Goal: Task Accomplishment & Management: Complete application form

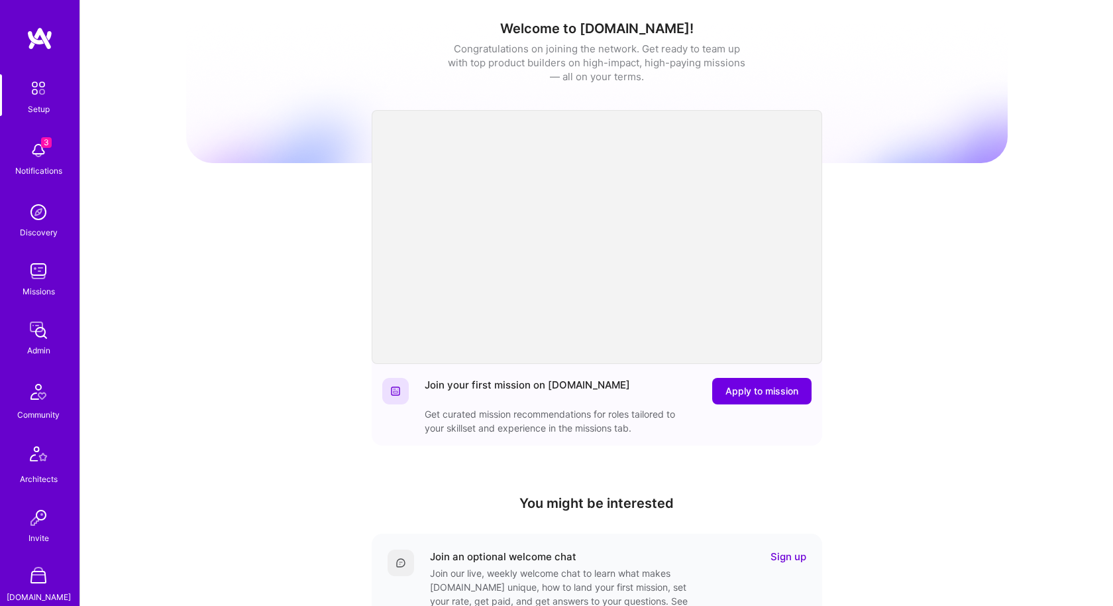
scroll to position [252, 0]
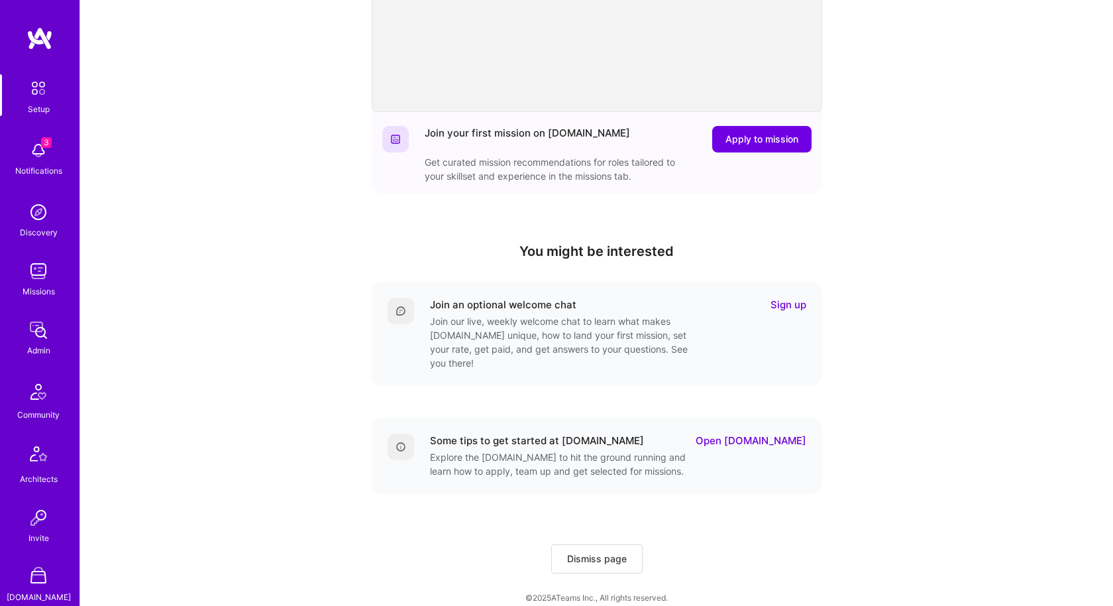
click at [41, 268] on img at bounding box center [38, 271] width 27 height 27
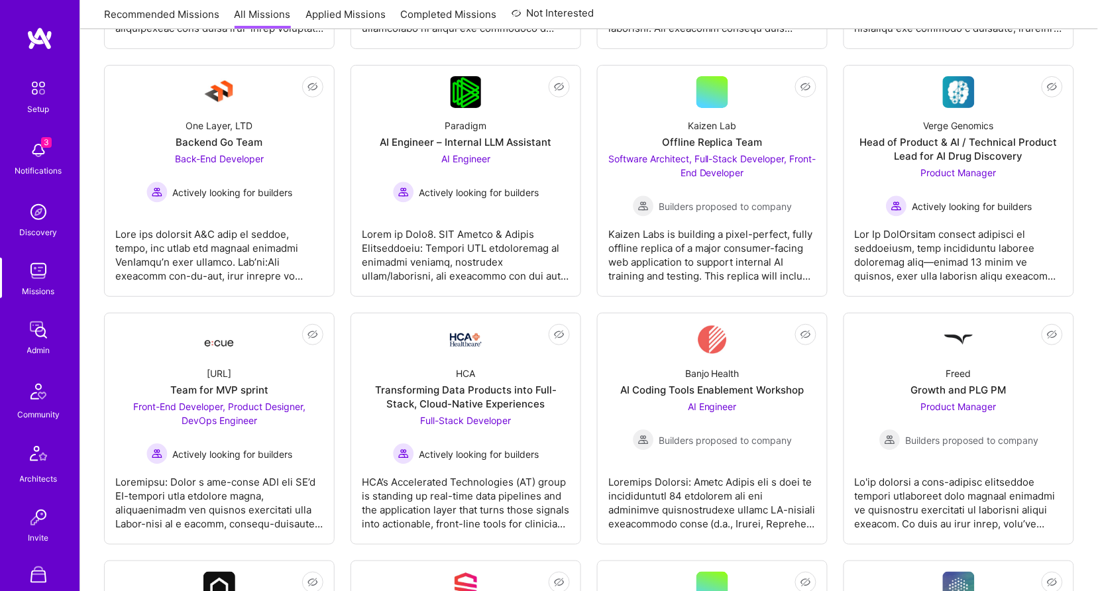
scroll to position [1436, 0]
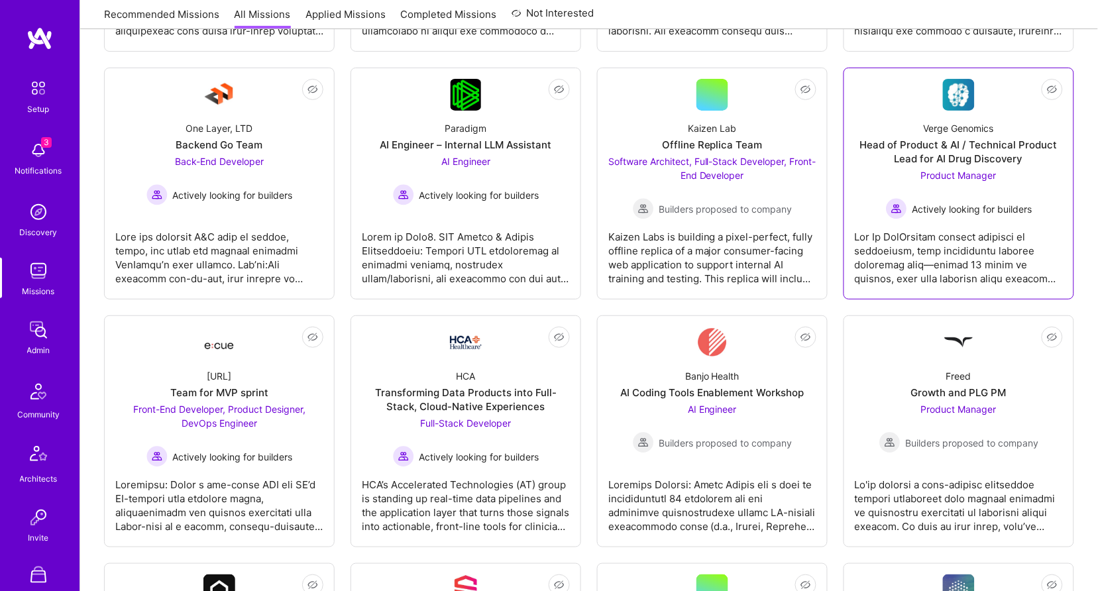
click at [968, 246] on div at bounding box center [959, 252] width 208 height 66
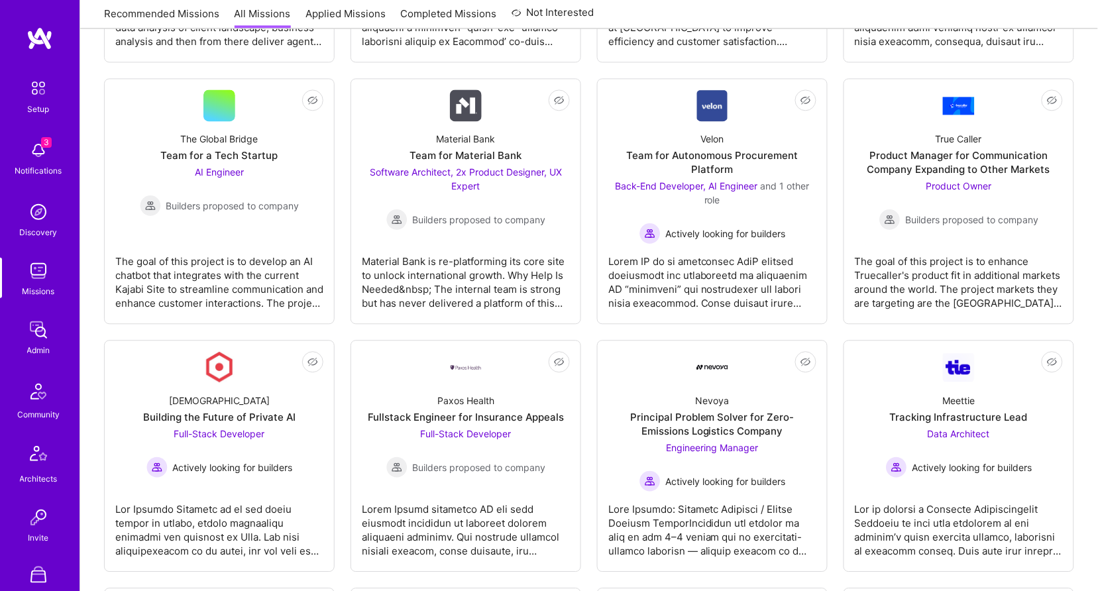
scroll to position [2373, 0]
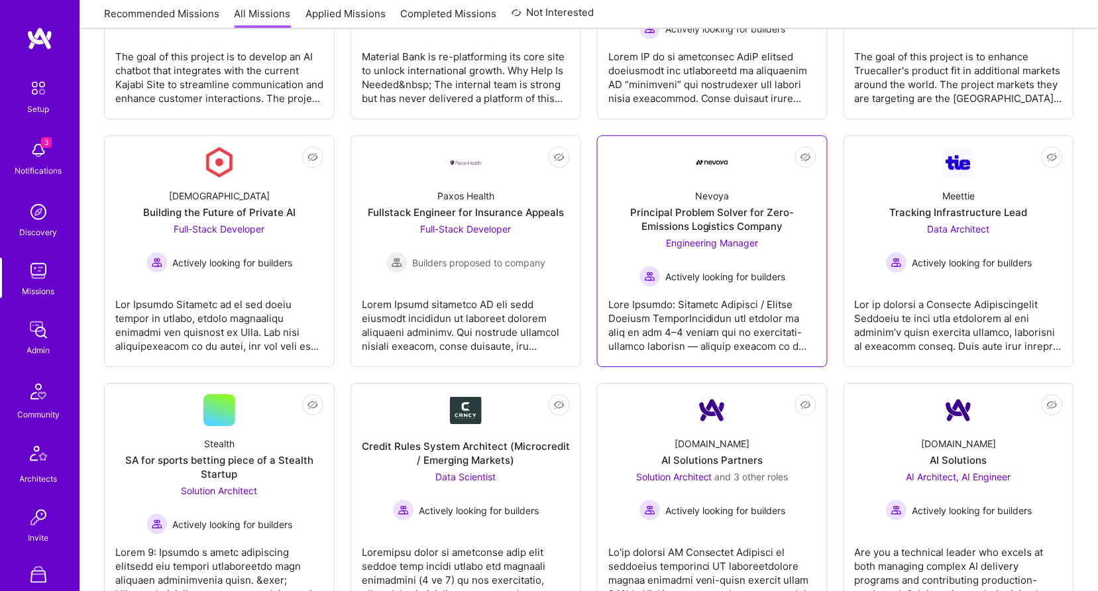
click at [646, 168] on link "Not Interested Nevoya Principal Problem Solver for Zero-Emissions Logistics Com…" at bounding box center [712, 250] width 208 height 209
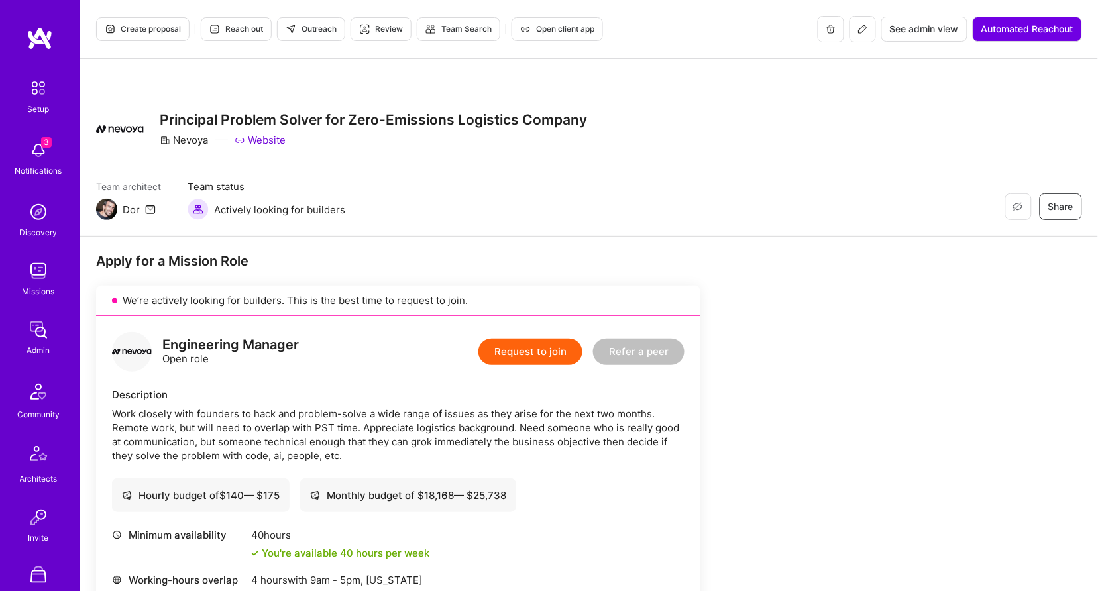
click at [152, 31] on span "Create proposal" at bounding box center [143, 29] width 76 height 12
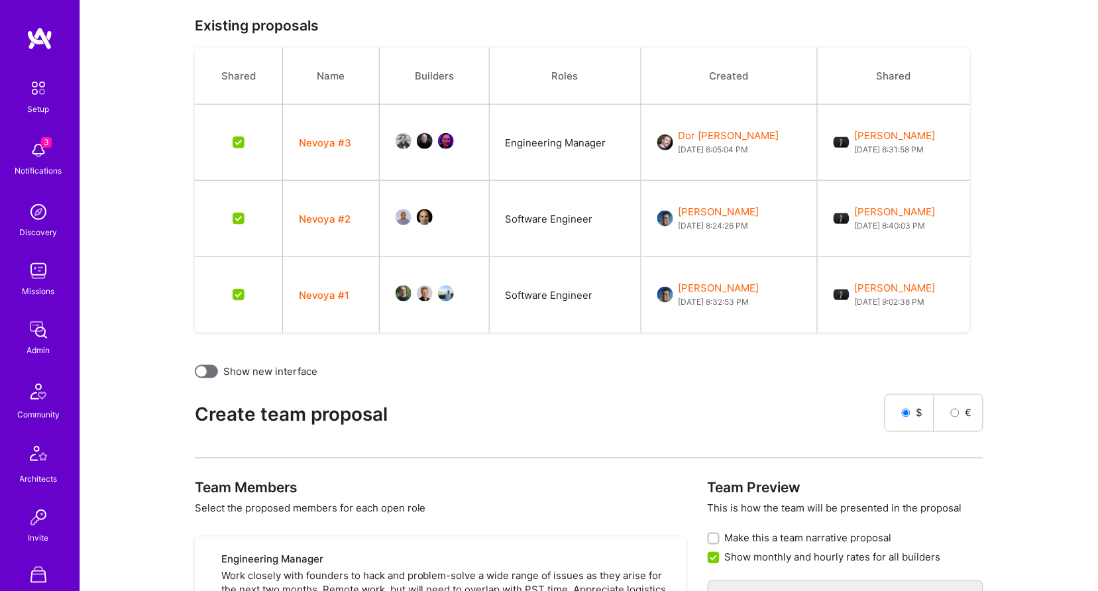
scroll to position [326, 0]
click at [203, 366] on div at bounding box center [201, 371] width 11 height 11
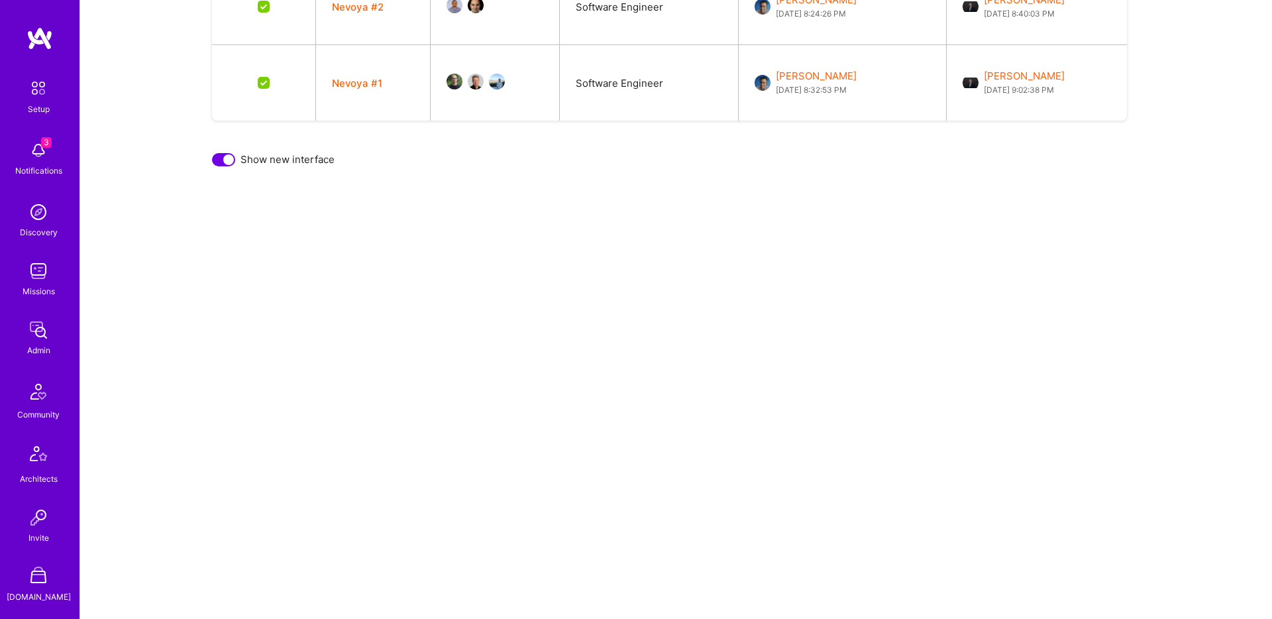
scroll to position [625, 0]
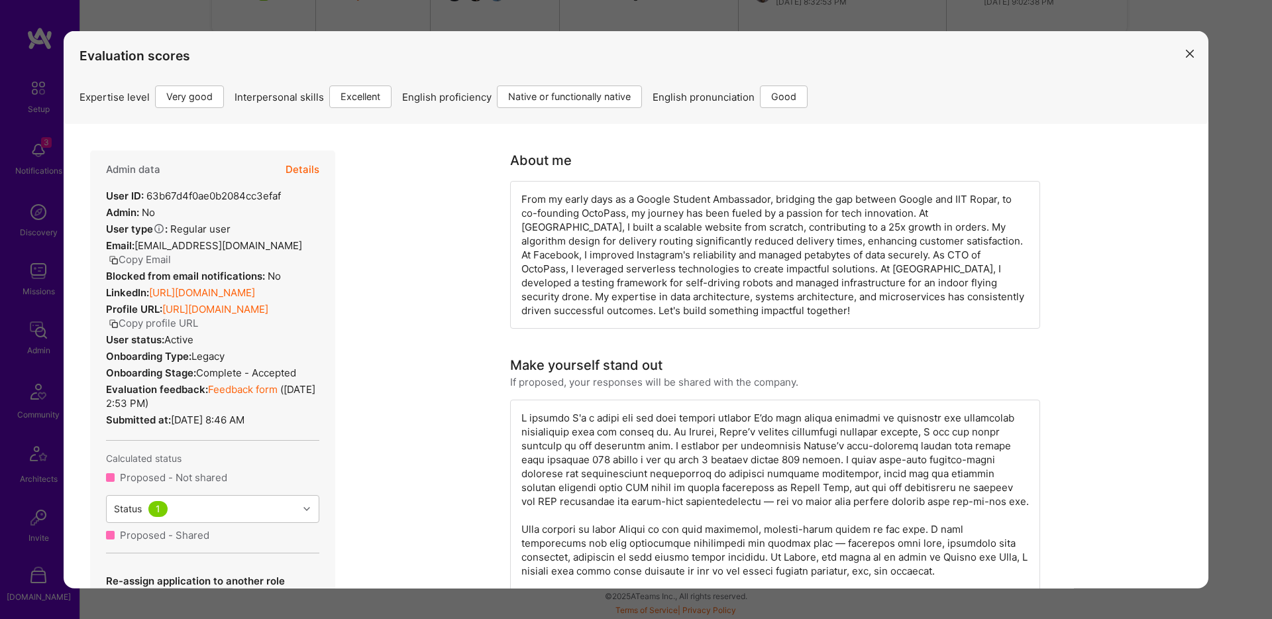
click at [645, 11] on div "Evaluation scores Expertise level Very good Interpersonal skills Excellent Engl…" at bounding box center [636, 309] width 1272 height 619
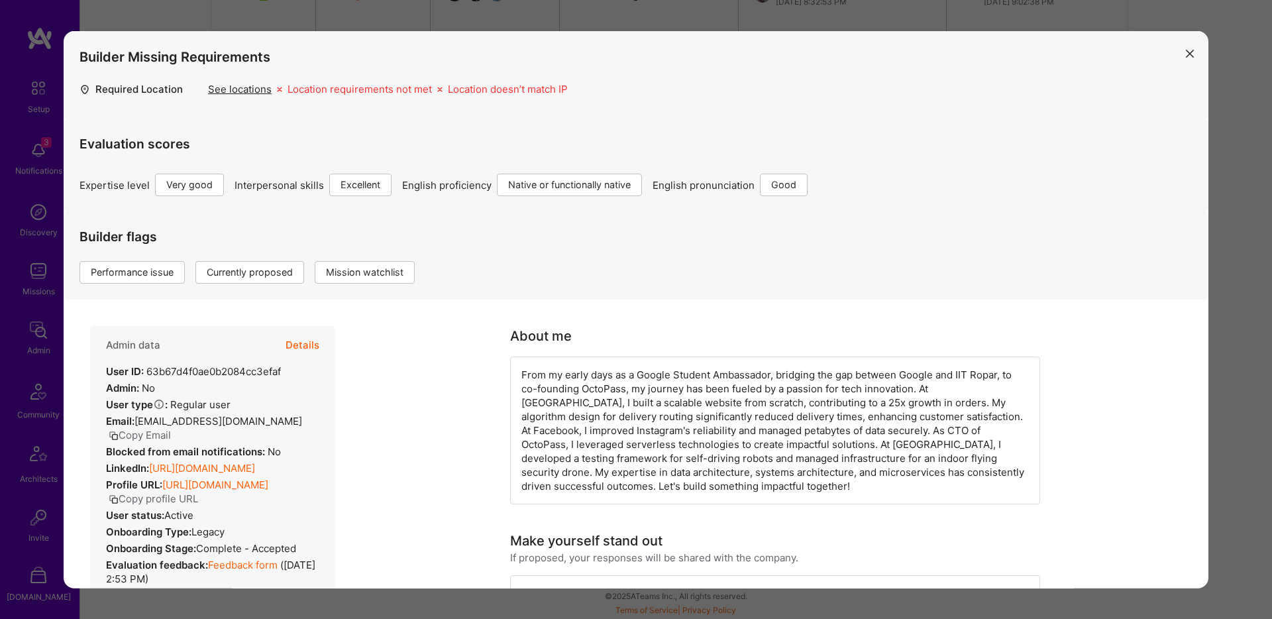
click at [690, 19] on div "Builder Missing Requirements Required Location See locations Location requireme…" at bounding box center [636, 309] width 1272 height 619
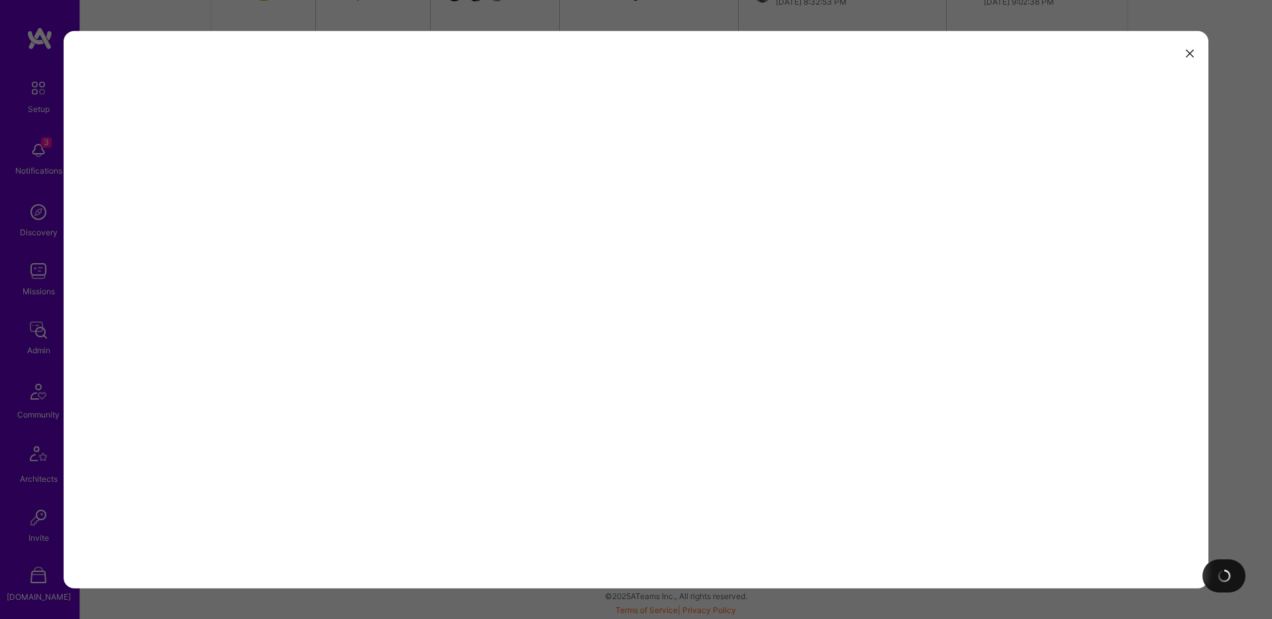
click at [698, 25] on div at bounding box center [636, 309] width 1272 height 619
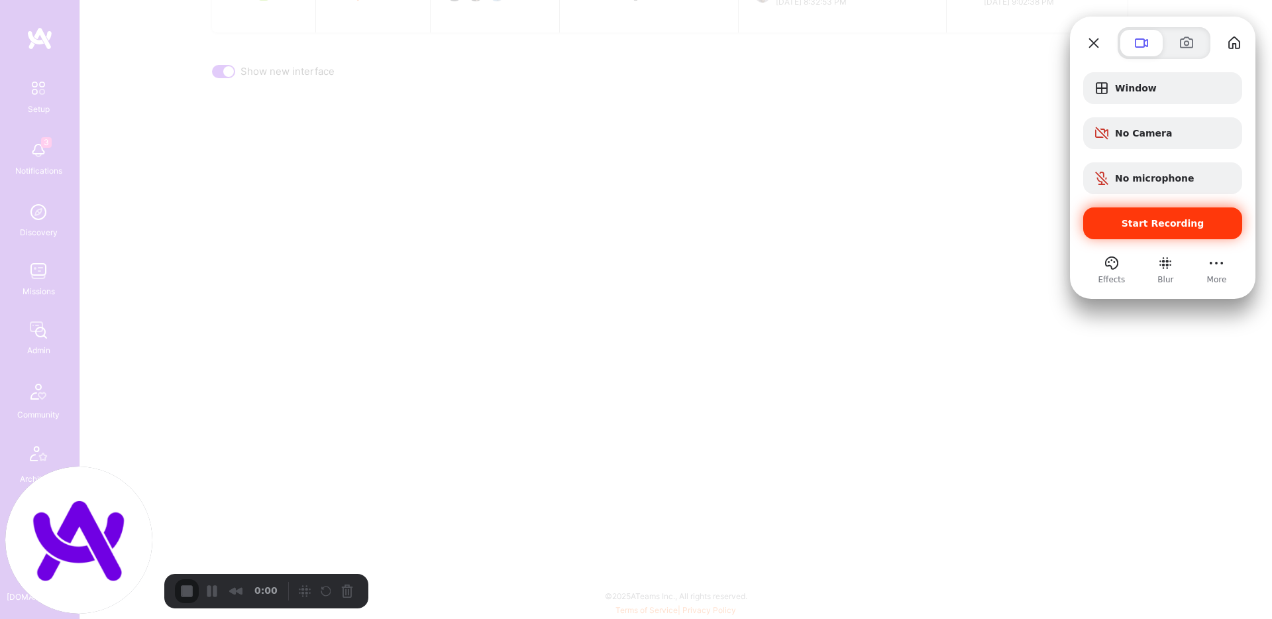
click at [1112, 229] on div "Start Recording" at bounding box center [1162, 223] width 159 height 32
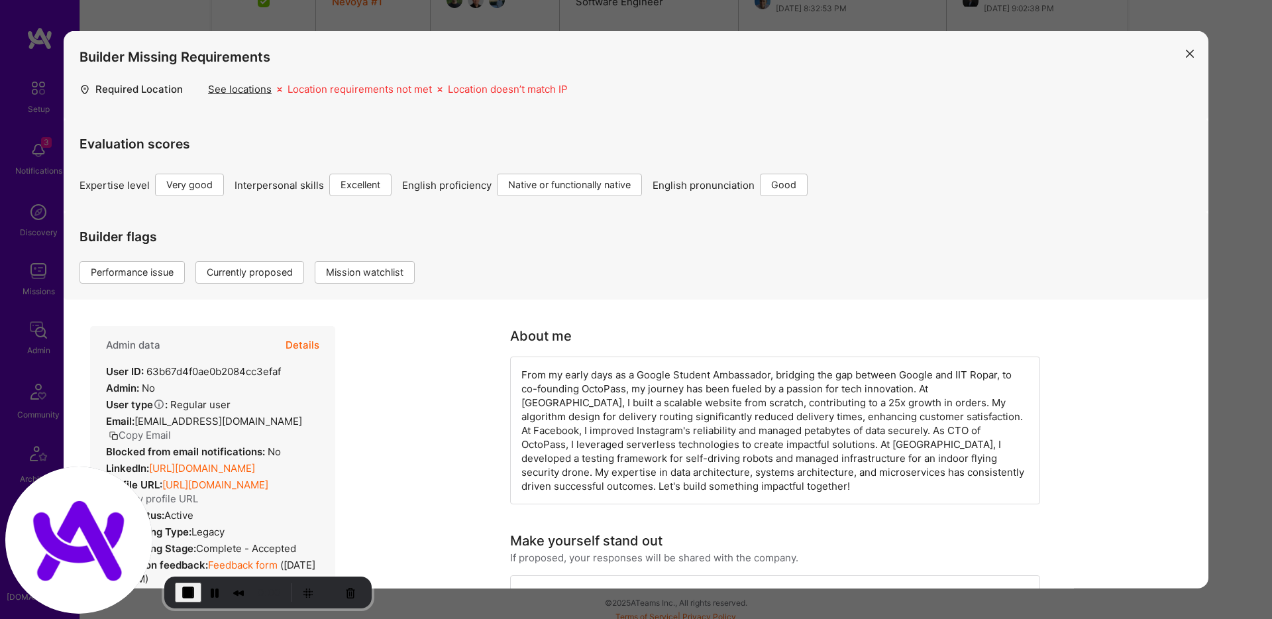
click at [657, 24] on div "Builder Missing Requirements Required Location See locations Location requireme…" at bounding box center [636, 309] width 1272 height 619
click at [648, 11] on div "Builder Missing Requirements Required Location See locations Location requireme…" at bounding box center [636, 309] width 1272 height 619
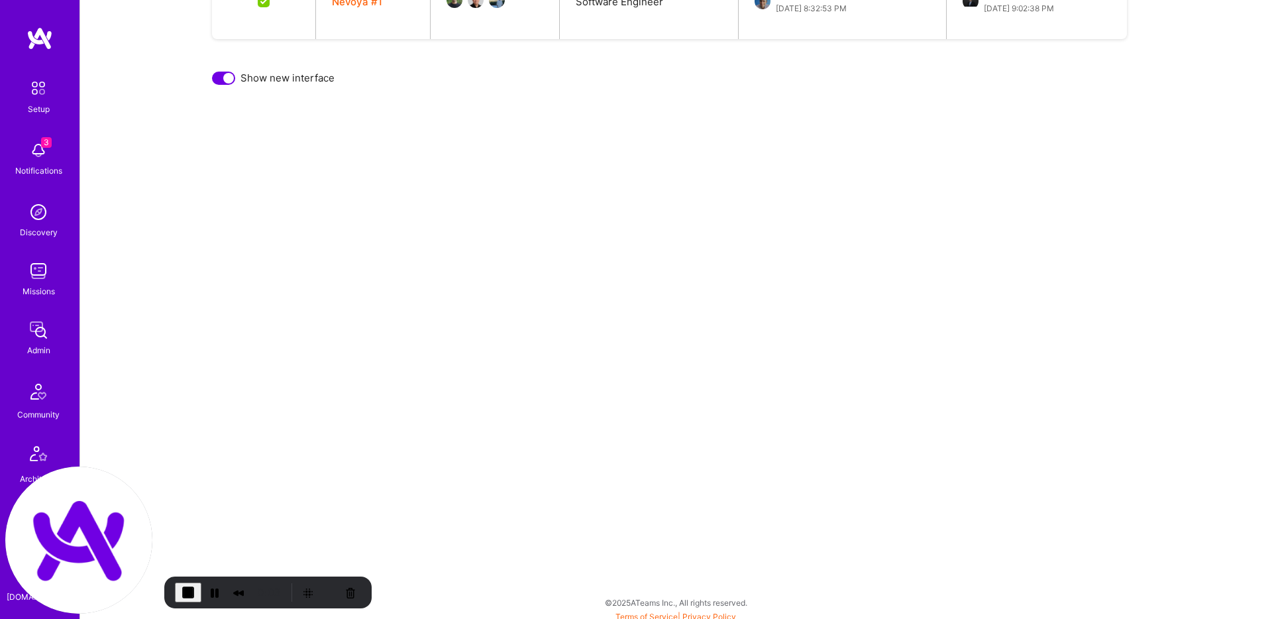
click at [175, 590] on button "End Recording" at bounding box center [188, 592] width 27 height 20
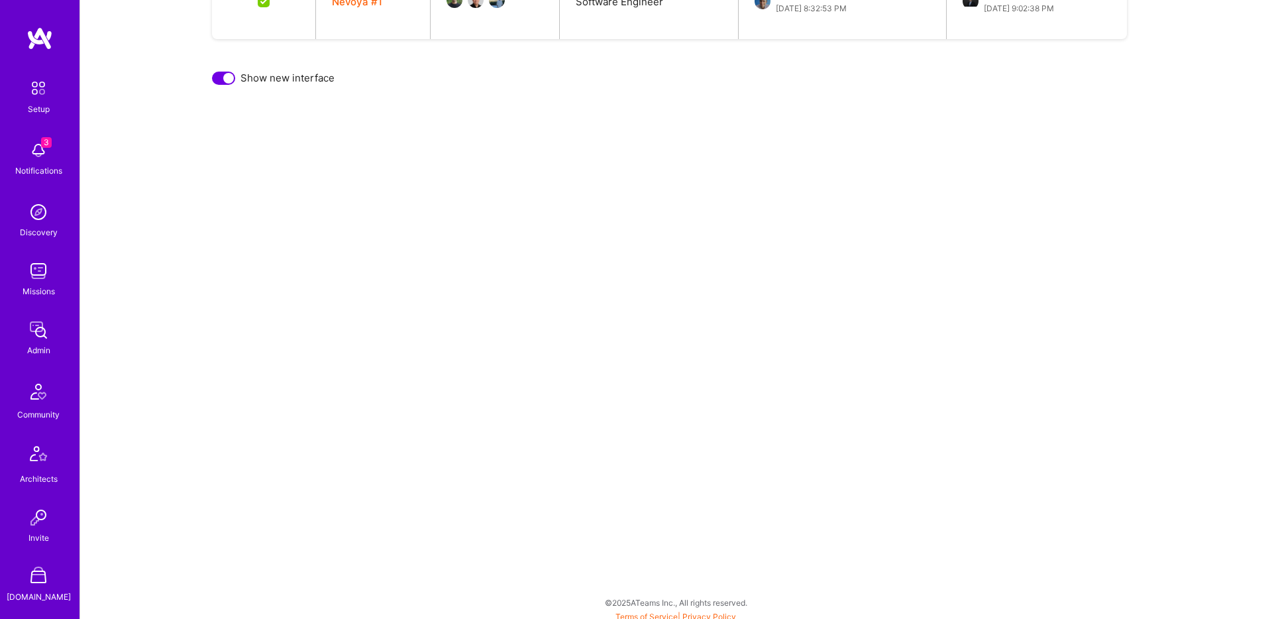
scroll to position [336, 0]
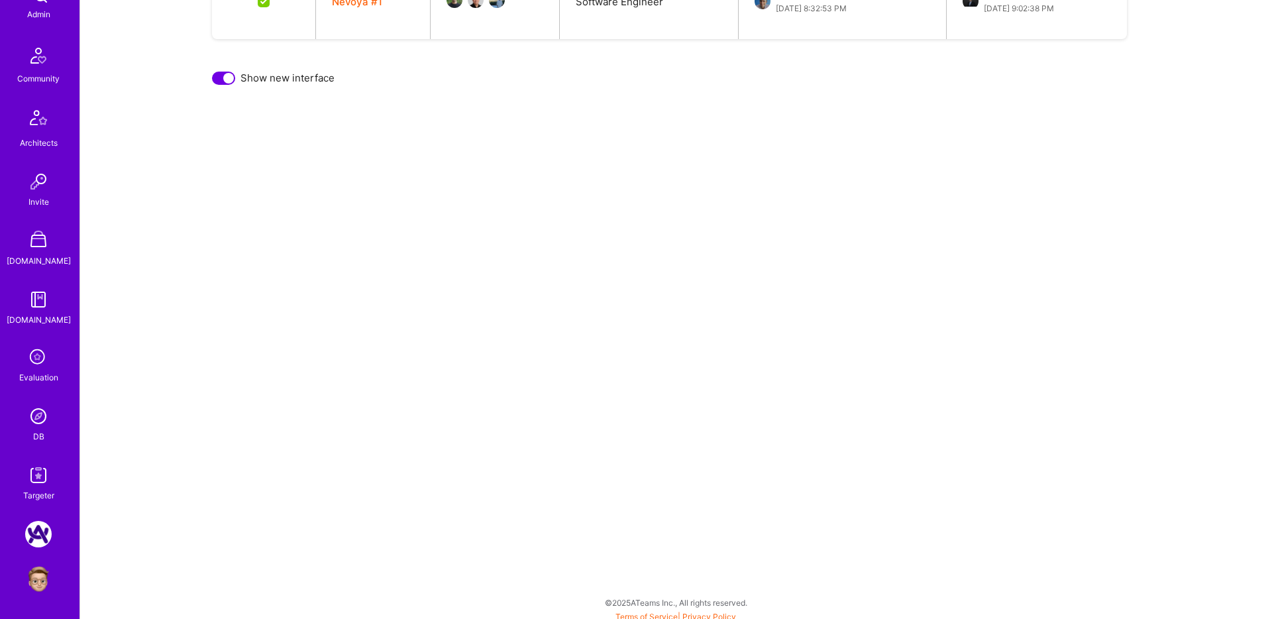
click at [41, 582] on img at bounding box center [38, 579] width 27 height 27
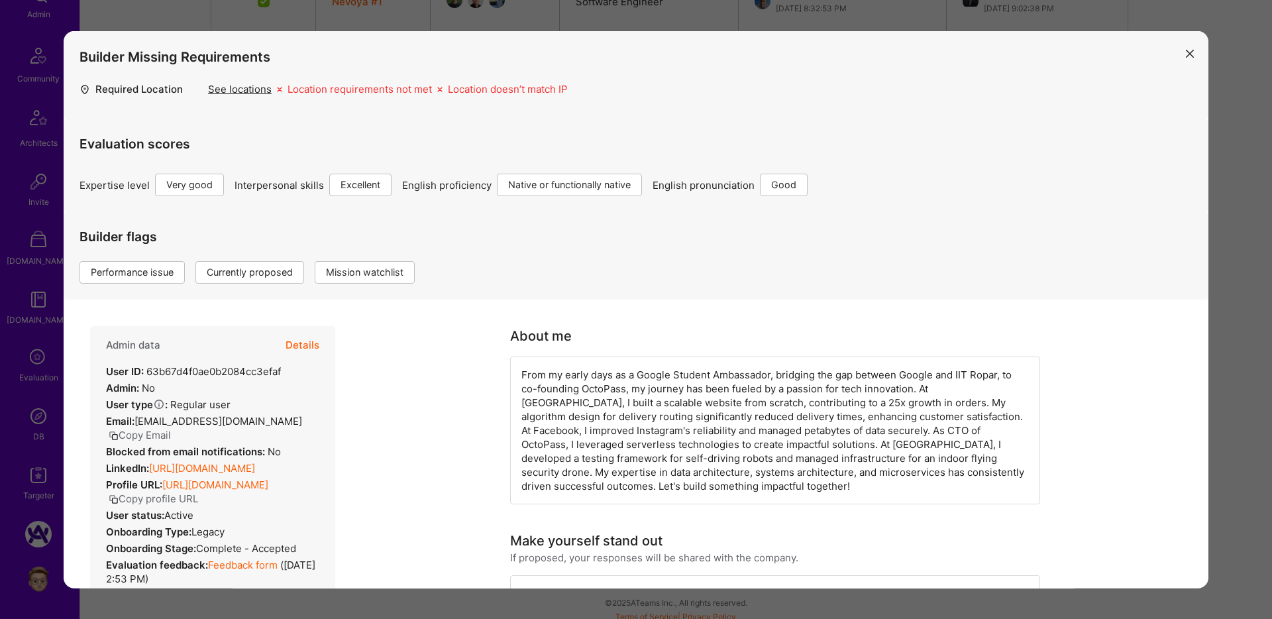
click at [646, 12] on div "Builder Missing Requirements Required Location See locations Location requireme…" at bounding box center [636, 309] width 1272 height 619
click at [639, 382] on div "From my early days as a Google Student Ambassador, bridging the gap between Goo…" at bounding box center [775, 430] width 530 height 148
click at [623, 605] on div "Builder Missing Requirements Required Location See locations Location requireme…" at bounding box center [636, 309] width 1272 height 619
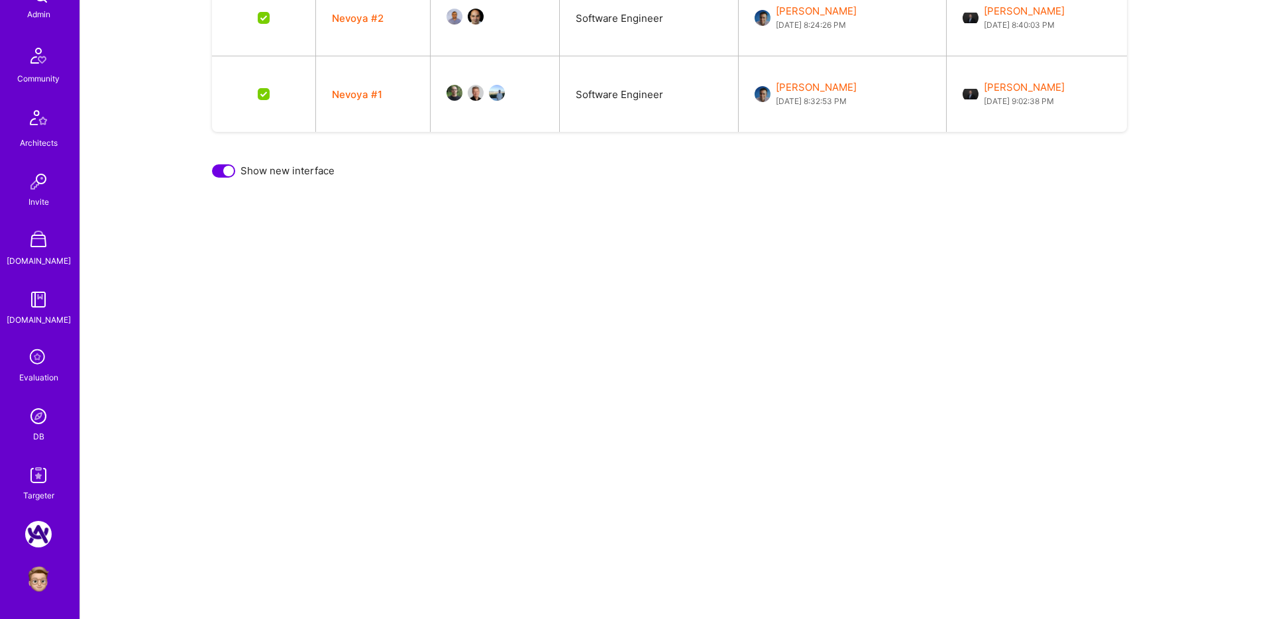
scroll to position [625, 0]
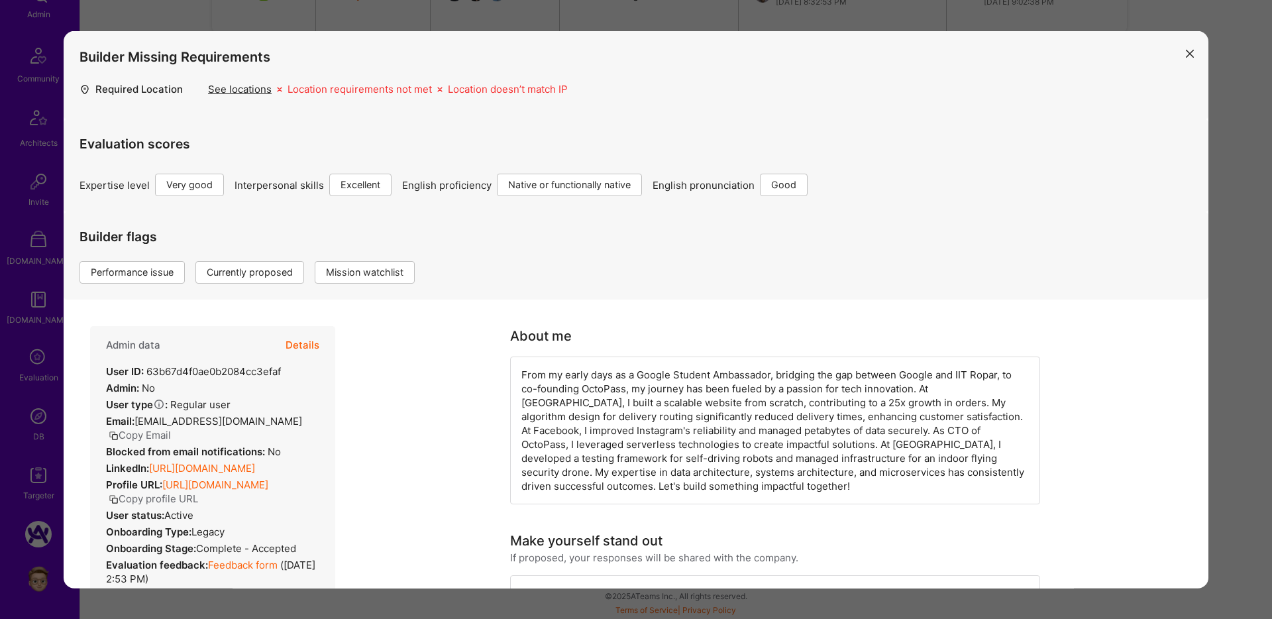
click at [564, 30] on div "Builder Missing Requirements Required Location See locations Location requireme…" at bounding box center [636, 309] width 1272 height 619
click at [580, 23] on div "Builder Missing Requirements Required Location See locations Location requireme…" at bounding box center [636, 309] width 1272 height 619
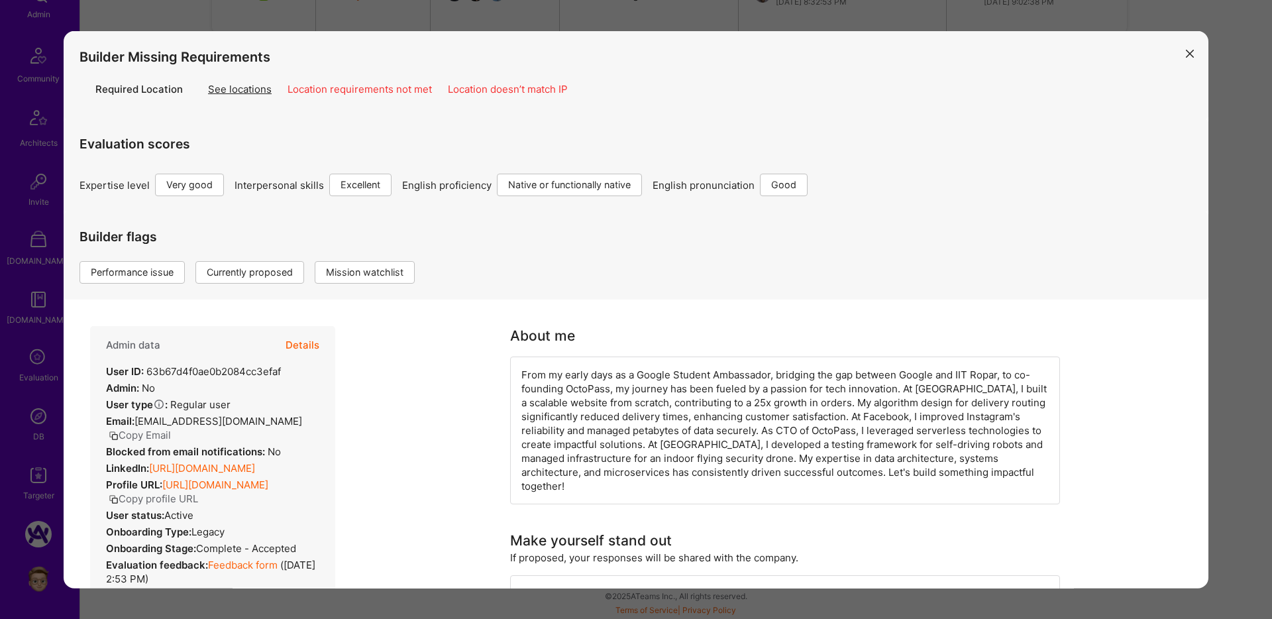
click at [761, 23] on div "Builder Missing Requirements Required Location See locations Location requireme…" at bounding box center [636, 309] width 1272 height 619
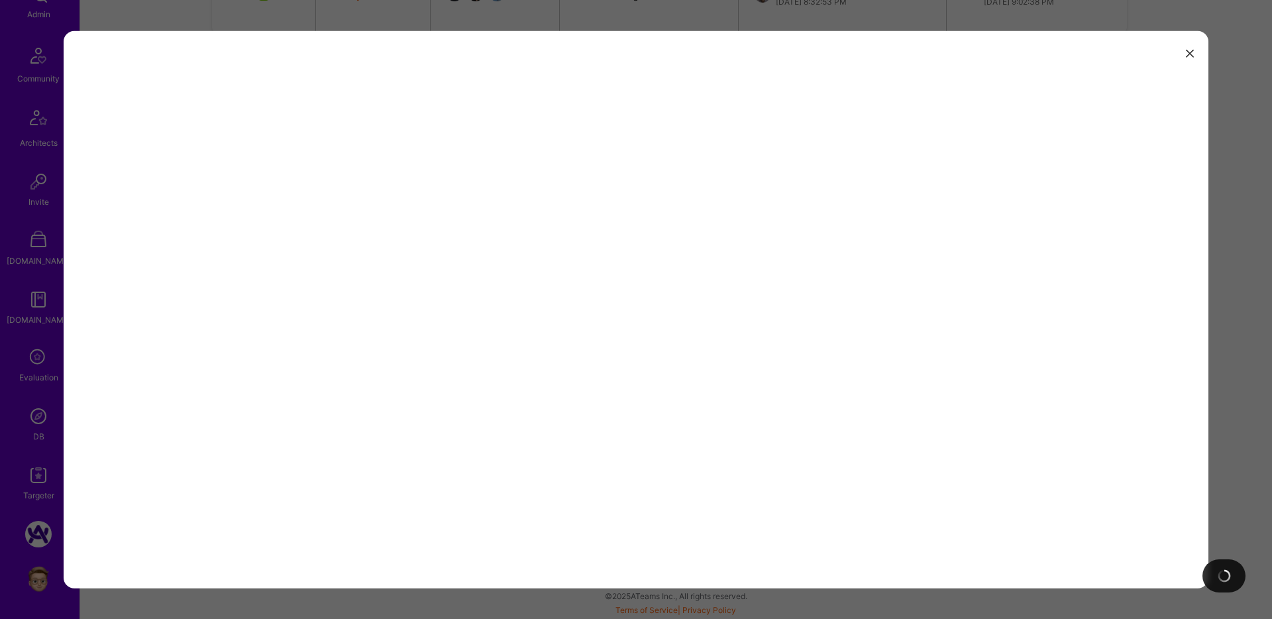
click at [657, 15] on div at bounding box center [636, 309] width 1272 height 619
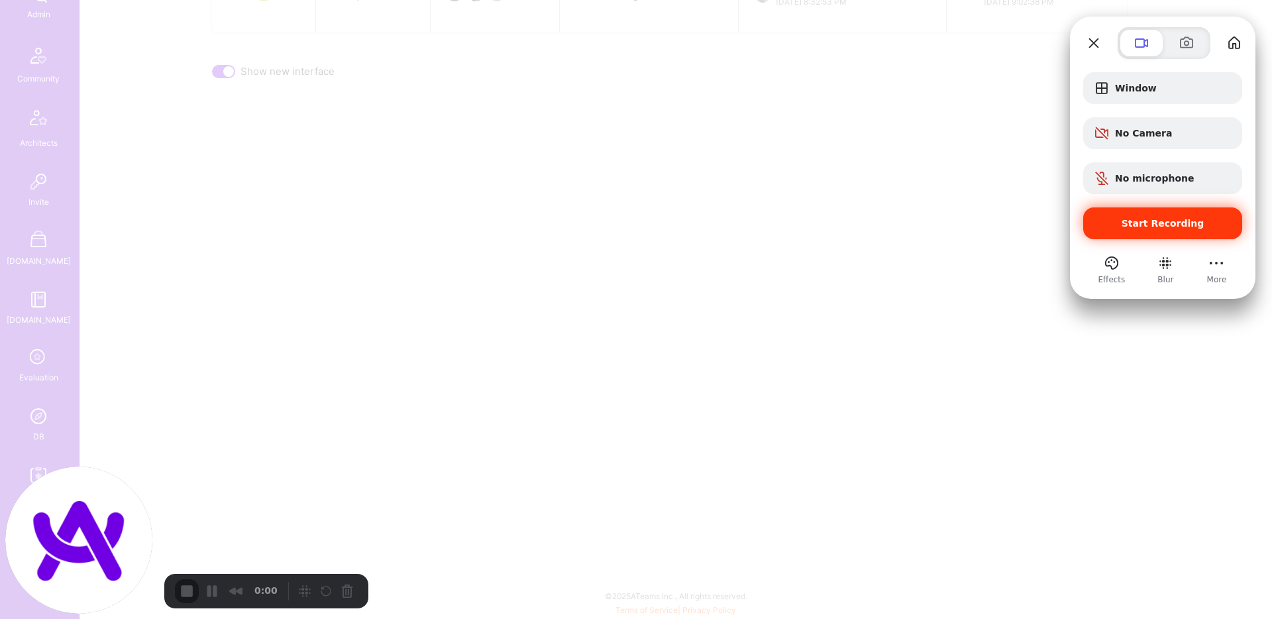
click at [1112, 226] on span "Start Recording" at bounding box center [1163, 223] width 83 height 11
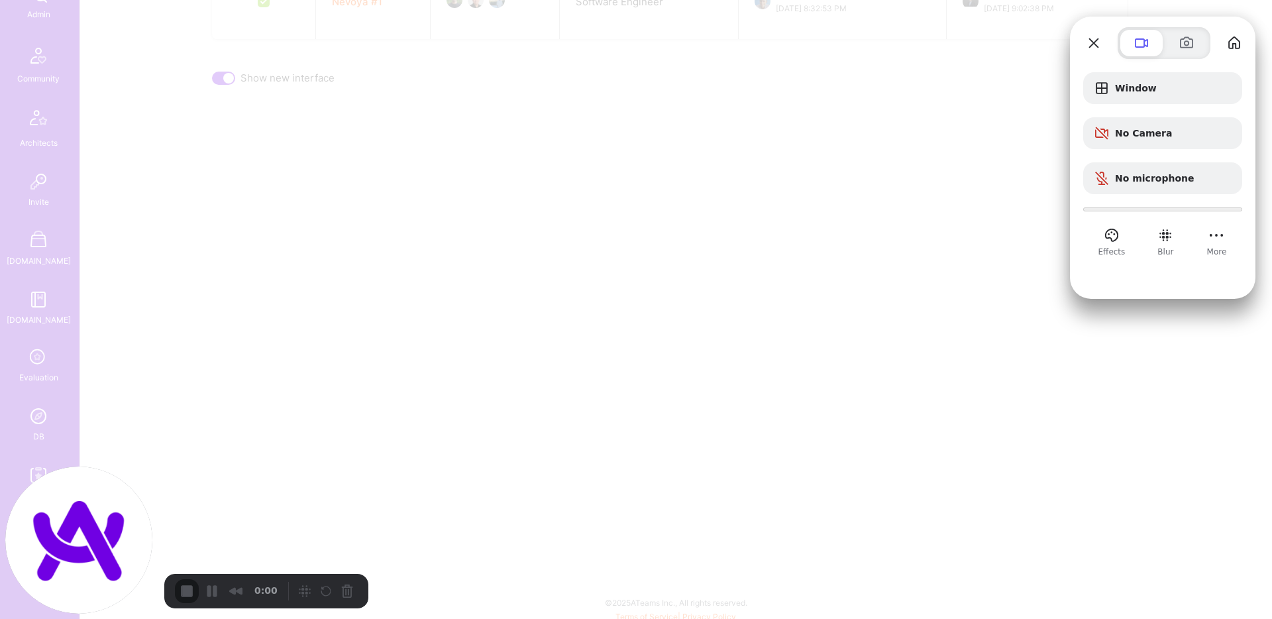
scroll to position [619, 0]
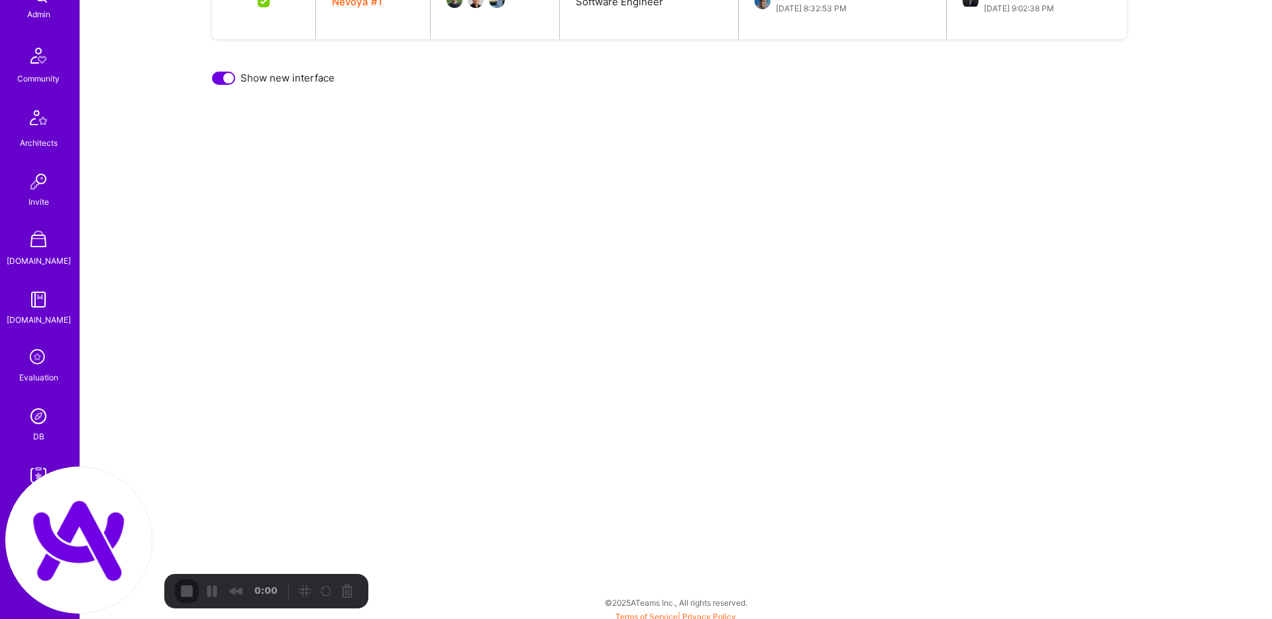
click at [636, 605] on div "3" at bounding box center [636, 625] width 1272 height 13
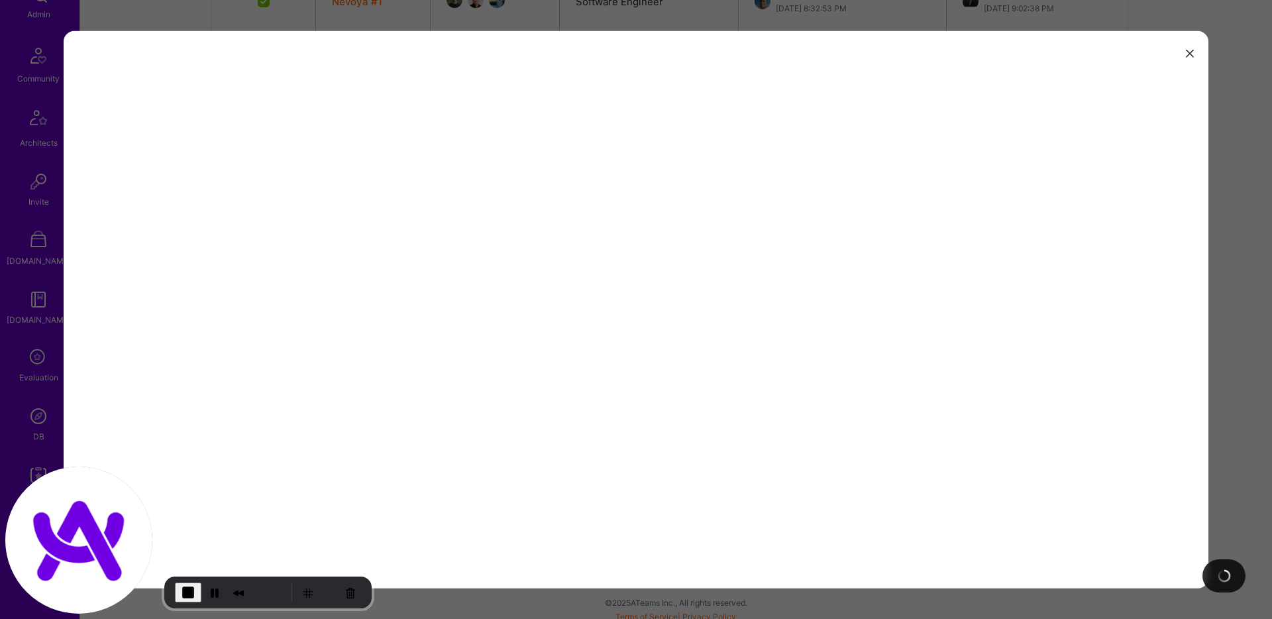
click at [632, 23] on div at bounding box center [636, 309] width 1272 height 619
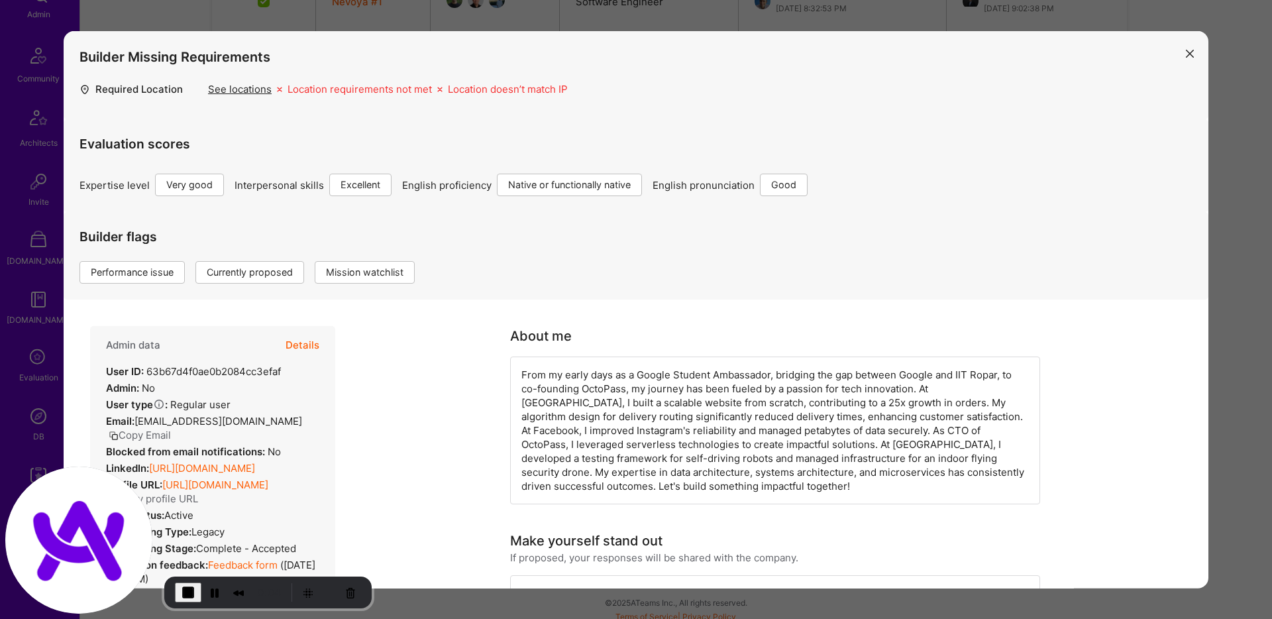
click at [629, 19] on div "Builder Missing Requirements Required Location See locations Location requireme…" at bounding box center [636, 309] width 1272 height 619
click at [602, 27] on div "Builder Missing Requirements Required Location See locations Location requireme…" at bounding box center [636, 309] width 1272 height 619
click at [678, 20] on div "Builder Missing Requirements Required Location See locations Location requireme…" at bounding box center [636, 309] width 1272 height 619
click at [655, 23] on div "Builder Missing Requirements Required Location See locations Location requireme…" at bounding box center [636, 309] width 1272 height 619
click at [604, 26] on div "Builder Missing Requirements Required Location See locations Location requireme…" at bounding box center [636, 309] width 1272 height 619
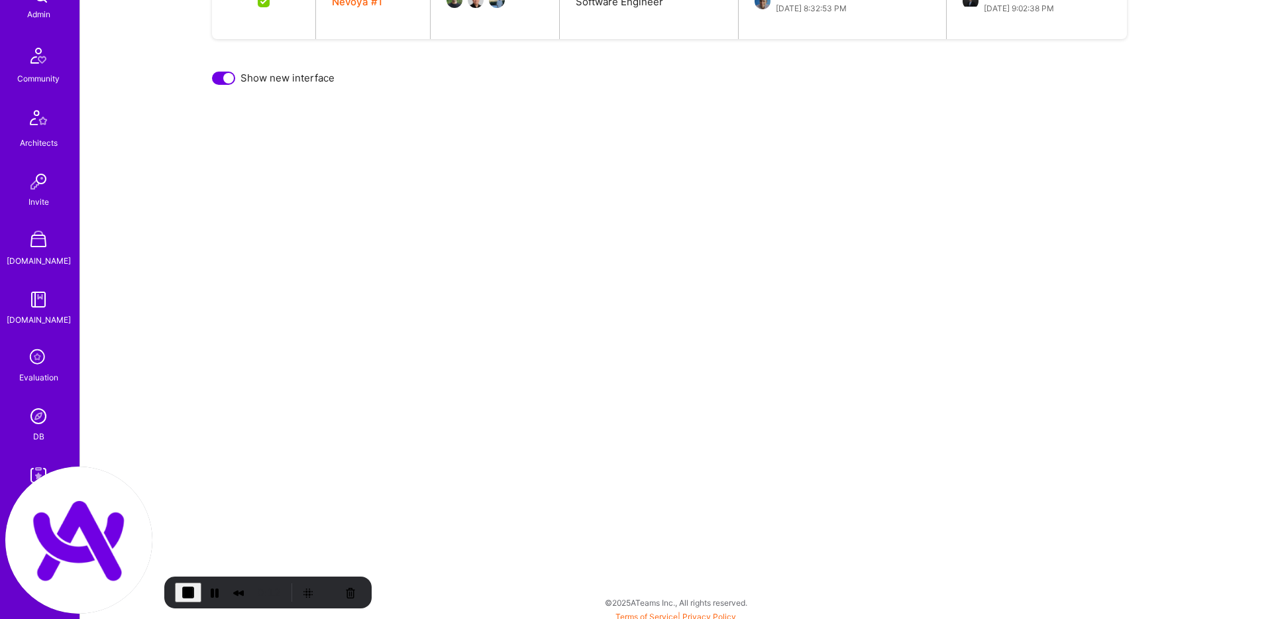
click at [189, 595] on span "End Recording" at bounding box center [188, 592] width 16 height 16
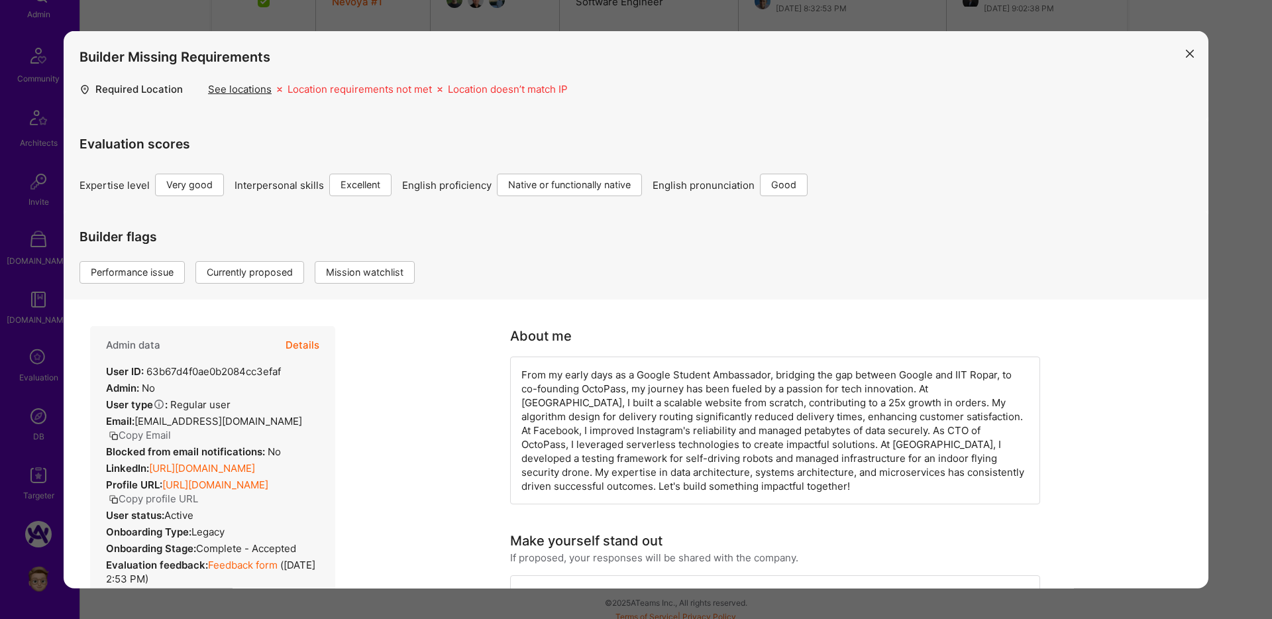
click at [439, 596] on div "Builder Missing Requirements Required Location See locations Location requireme…" at bounding box center [636, 309] width 1272 height 619
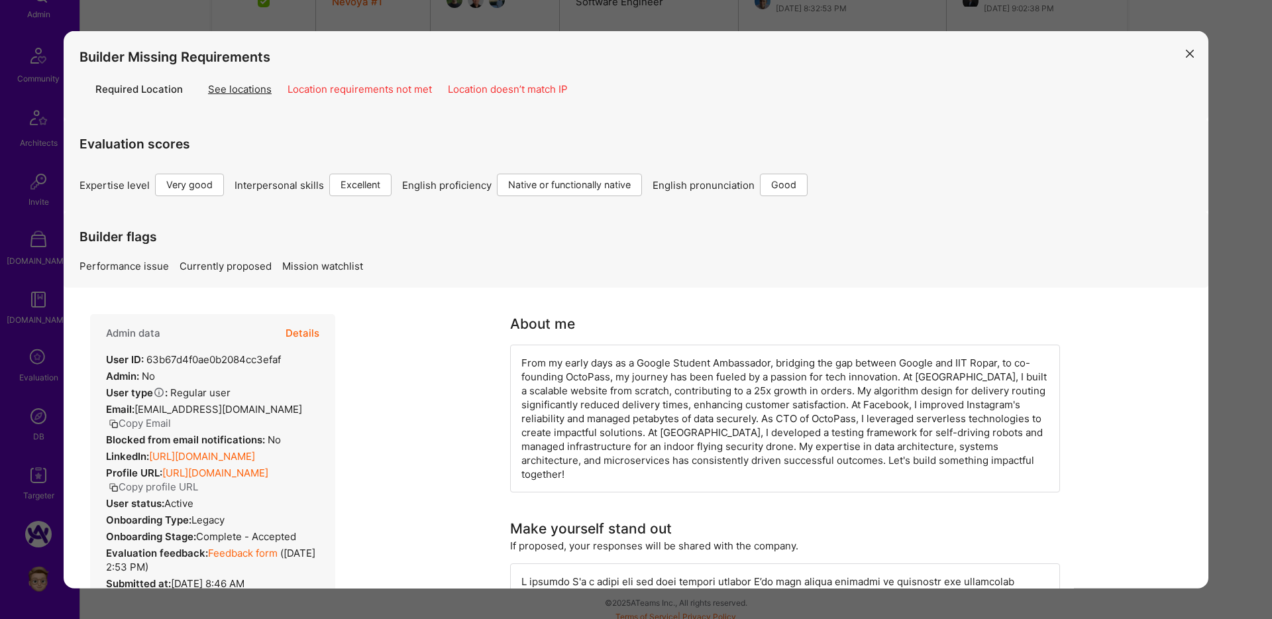
click at [815, 596] on div "Builder Missing Requirements Required Location See locations Location requireme…" at bounding box center [636, 309] width 1272 height 619
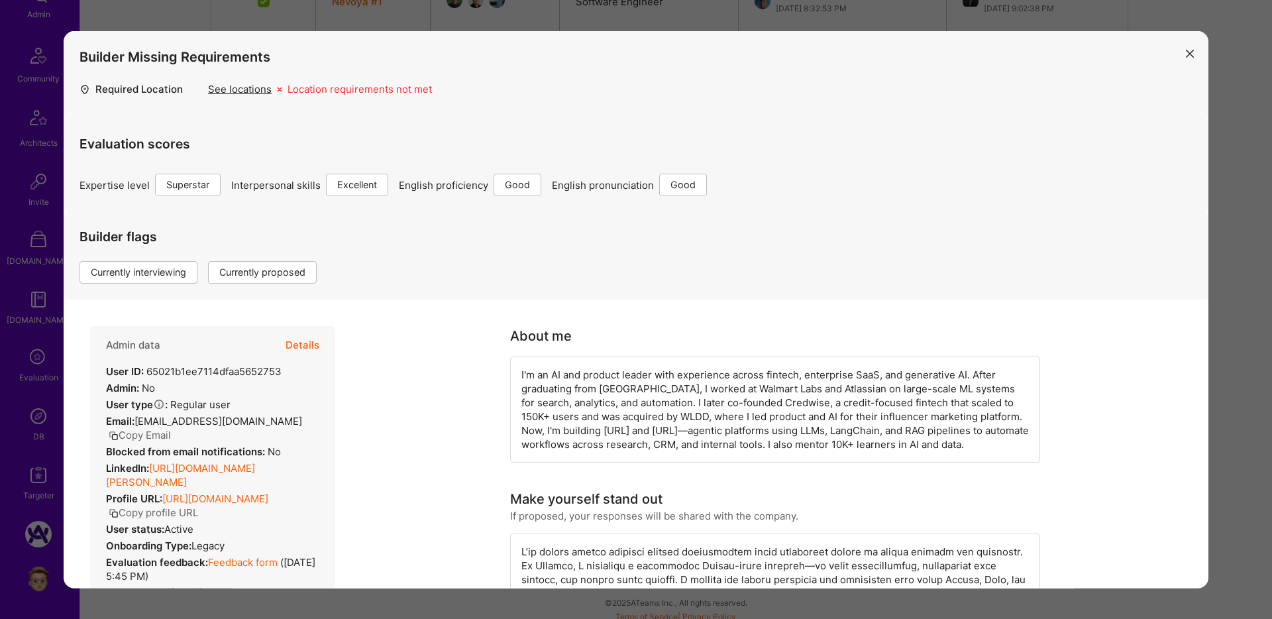
click at [1112, 197] on div "Builder Missing Requirements Required Location See locations Location requireme…" at bounding box center [636, 309] width 1272 height 619
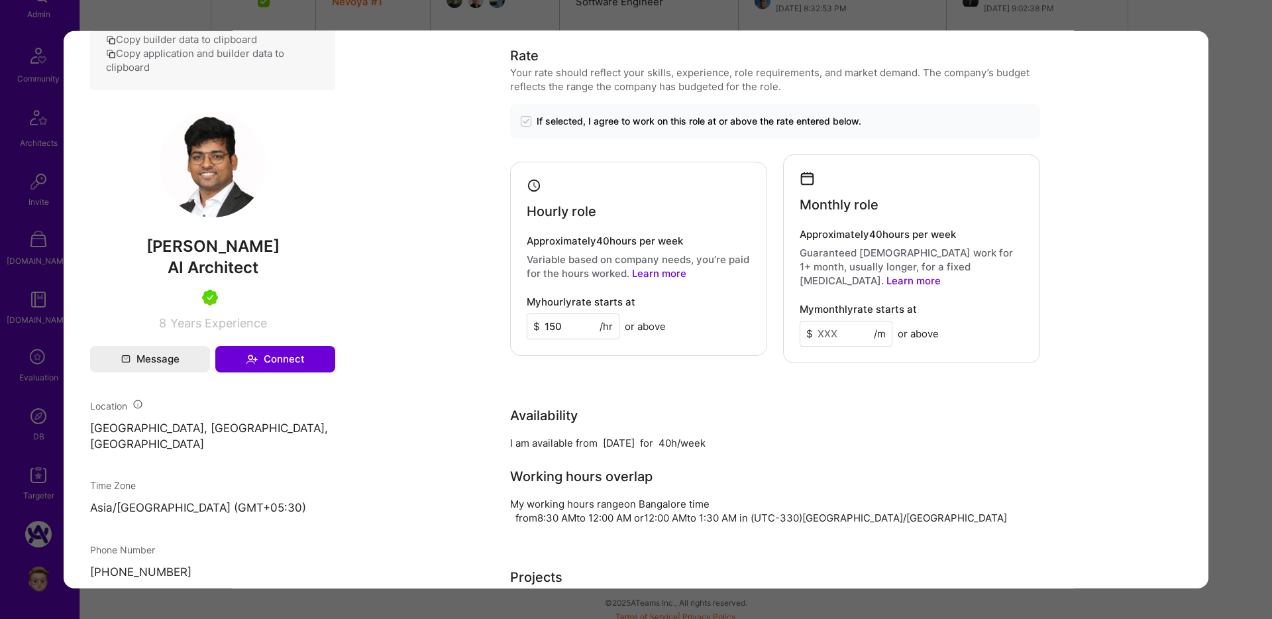
scroll to position [798, 0]
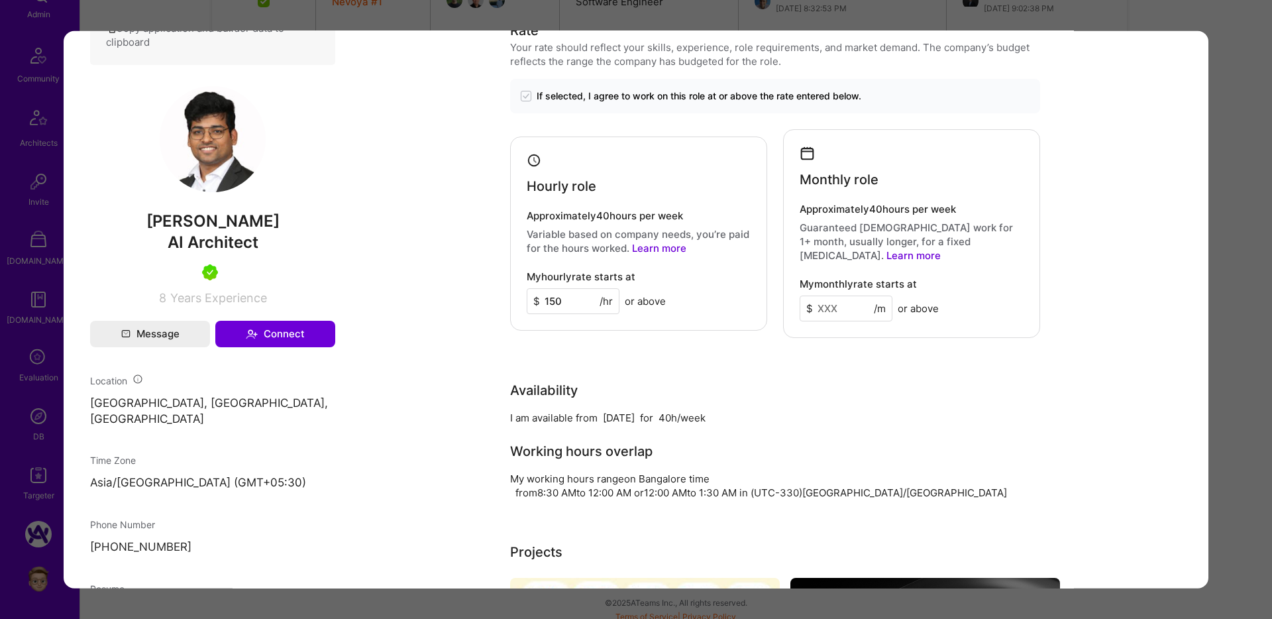
click at [1074, 19] on div "Builder Missing Requirements Required Location See locations Location requireme…" at bounding box center [636, 309] width 1272 height 619
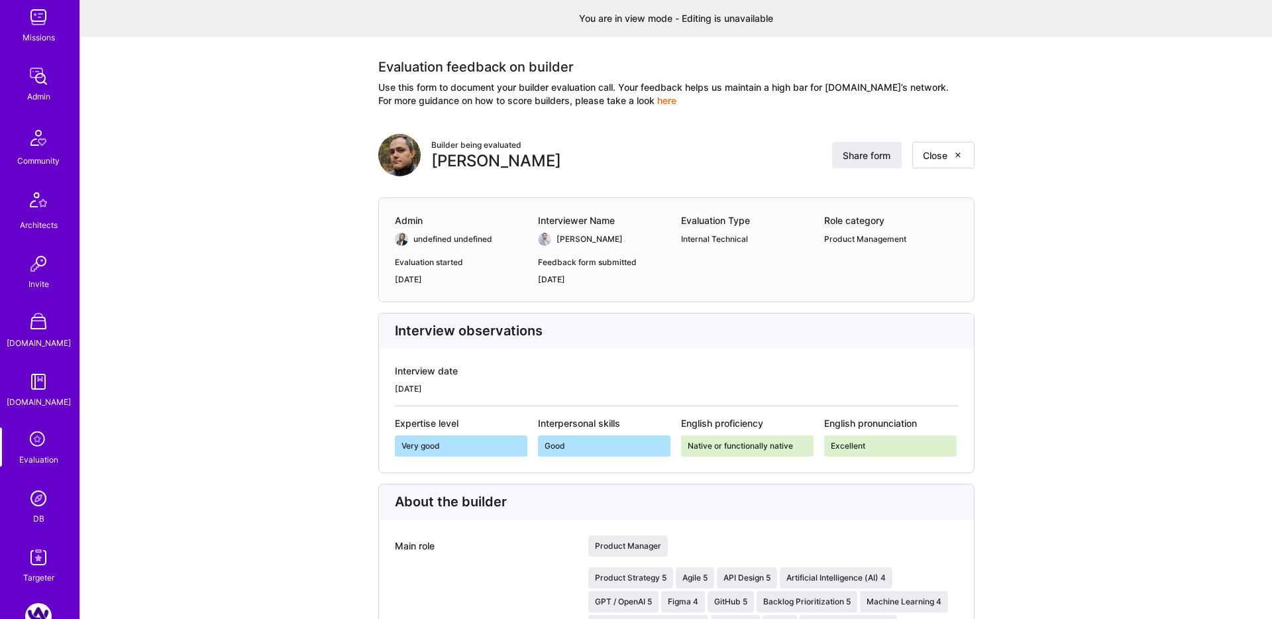
scroll to position [336, 0]
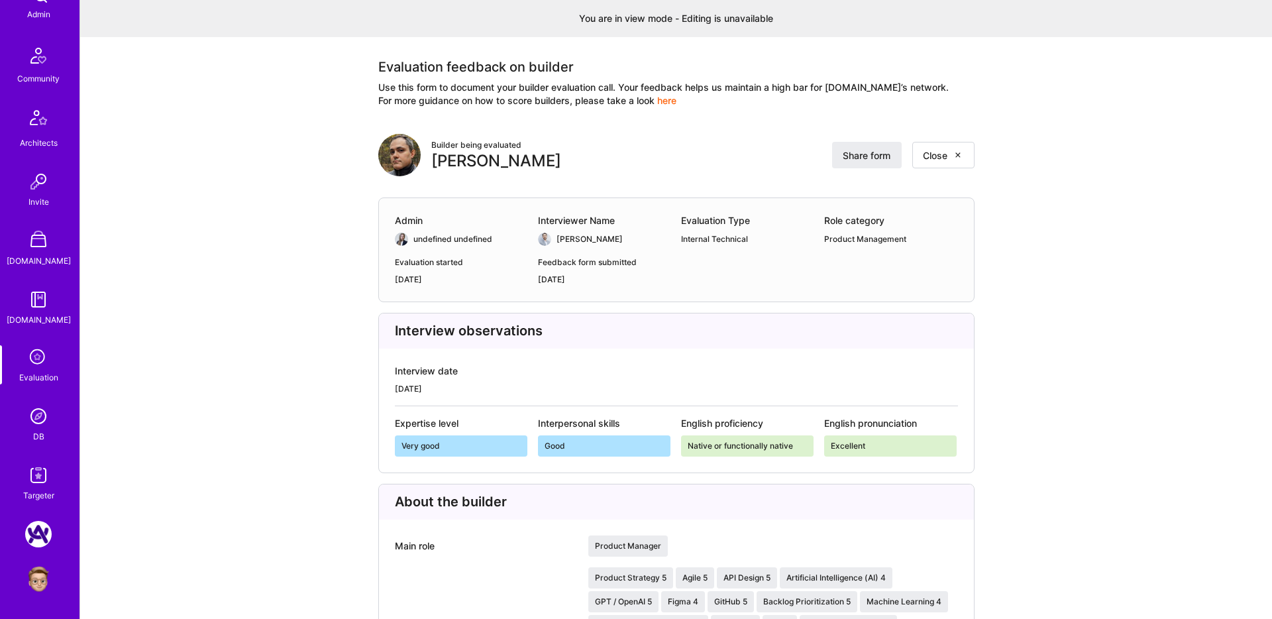
click at [40, 363] on icon at bounding box center [38, 357] width 25 height 25
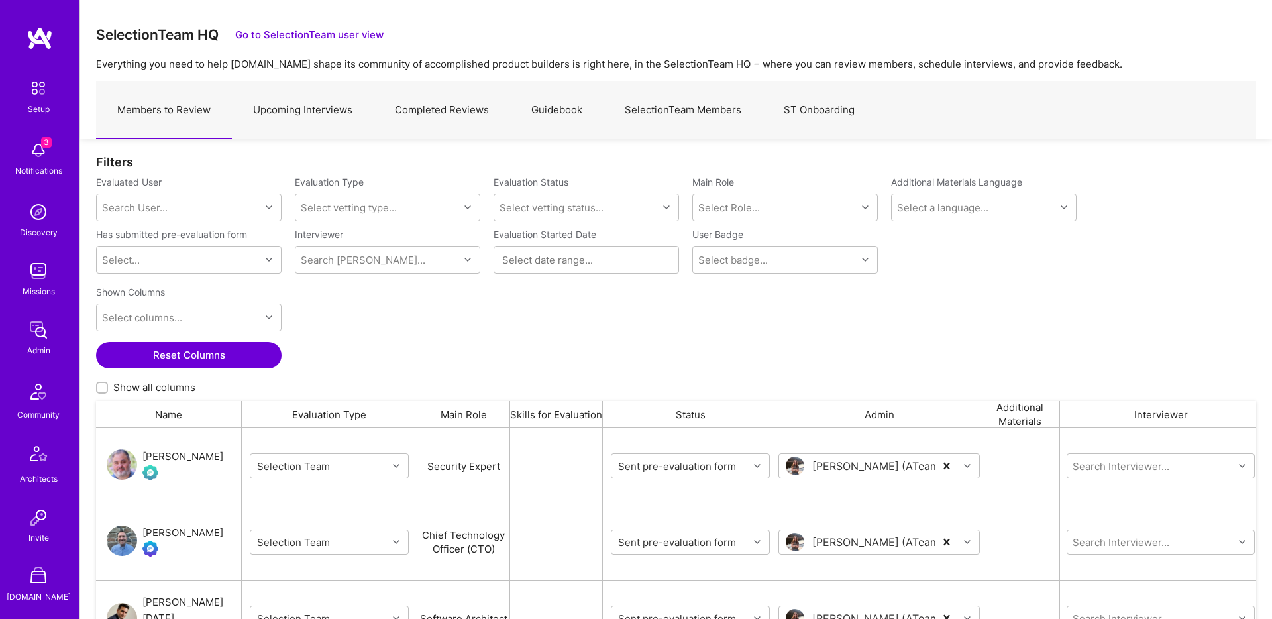
click at [443, 121] on link "Completed Reviews" at bounding box center [442, 110] width 136 height 58
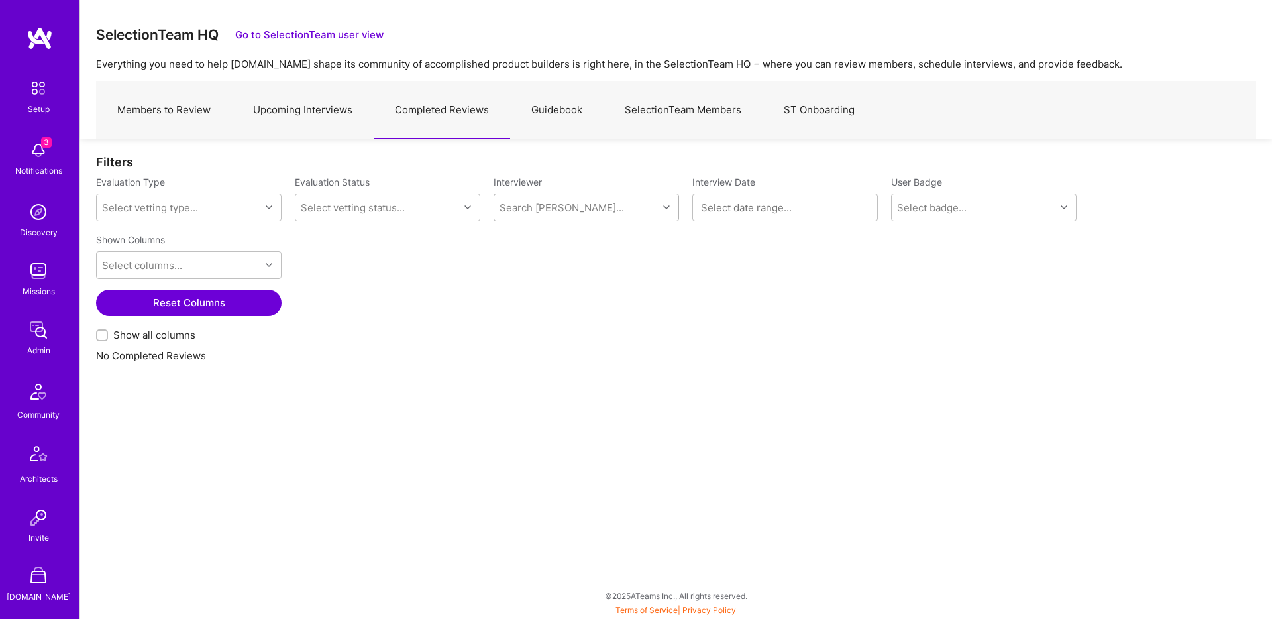
click at [892, 143] on div "Filters Evaluation Type Select vetting type... Evaluation Status Select vetting…" at bounding box center [676, 266] width 1192 height 255
click at [199, 308] on button "Reset Columns" at bounding box center [189, 303] width 186 height 27
click at [103, 331] on input "Show all columns" at bounding box center [103, 335] width 9 height 9
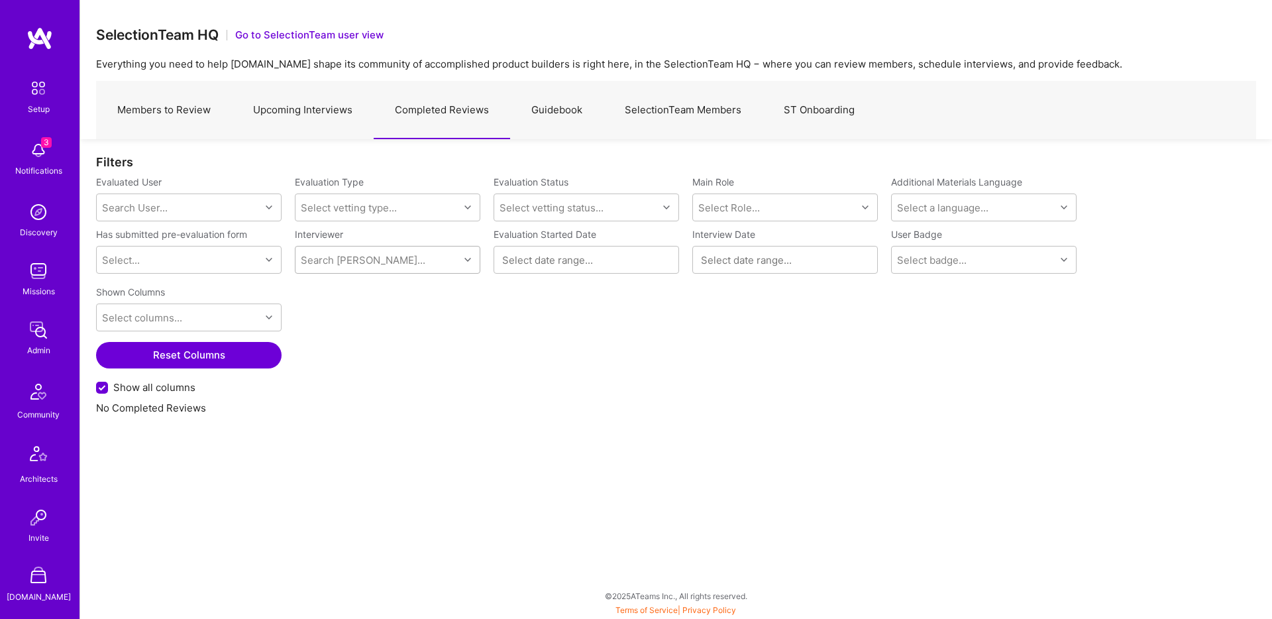
click at [99, 394] on label "Show all columns" at bounding box center [676, 387] width 1160 height 14
click at [99, 394] on input "Show all columns" at bounding box center [103, 388] width 12 height 12
checkbox input "false"
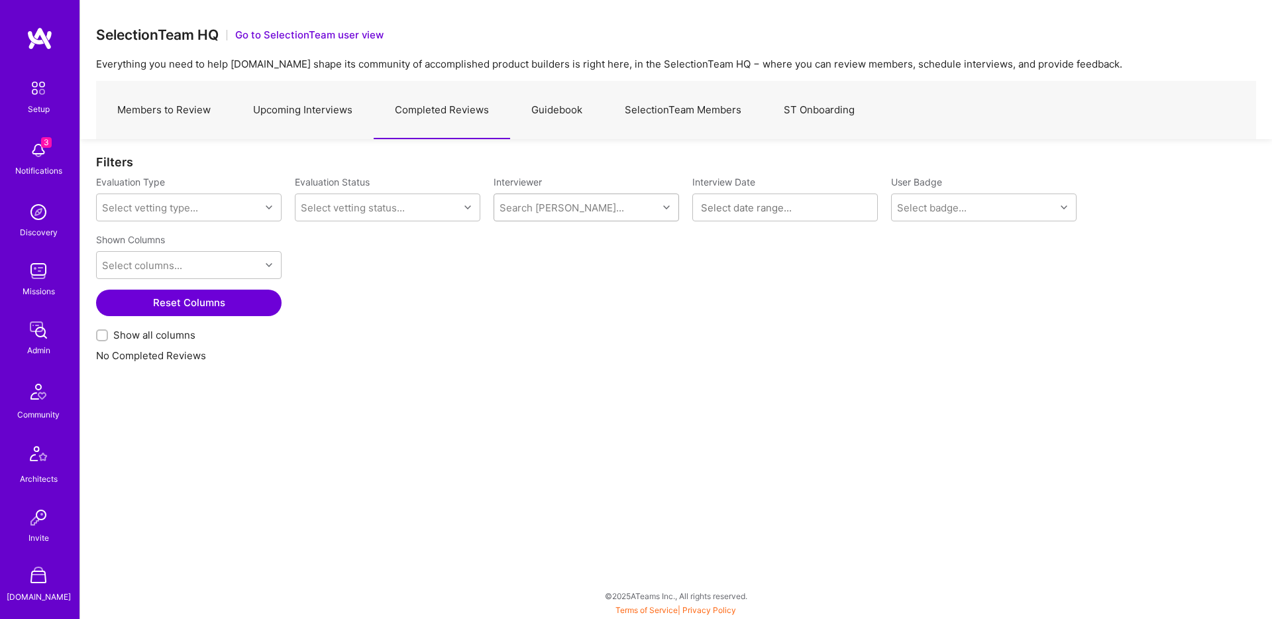
click at [549, 107] on link "Guidebook" at bounding box center [556, 110] width 93 height 58
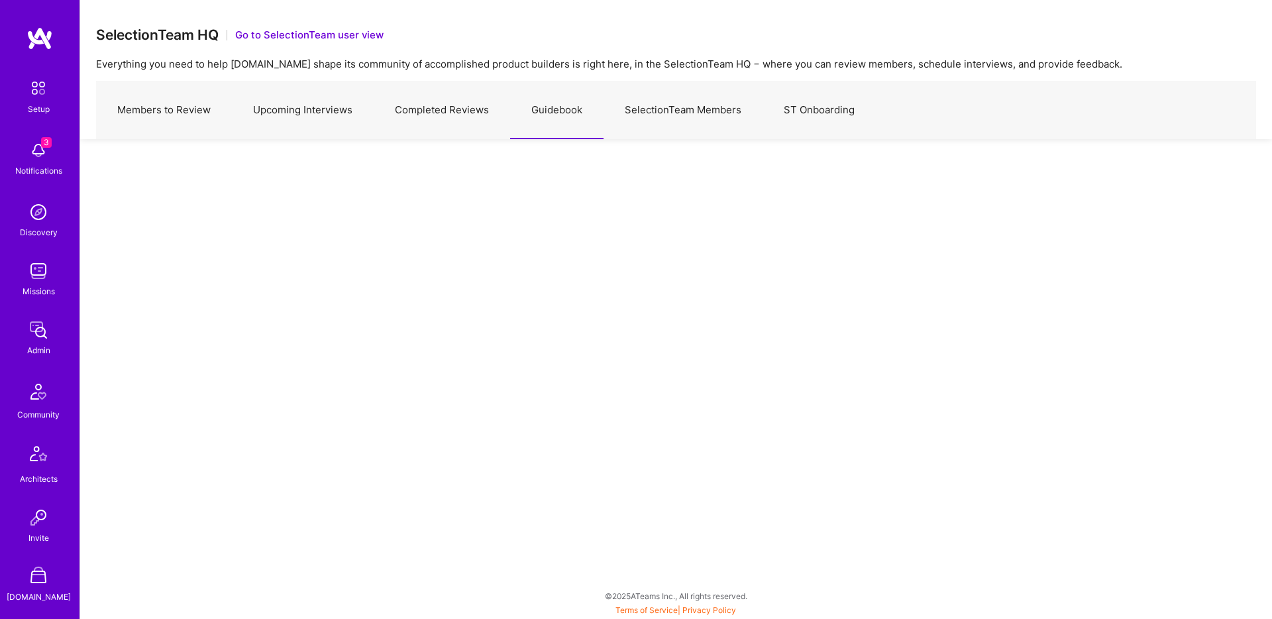
click at [445, 117] on link "Completed Reviews" at bounding box center [442, 110] width 136 height 58
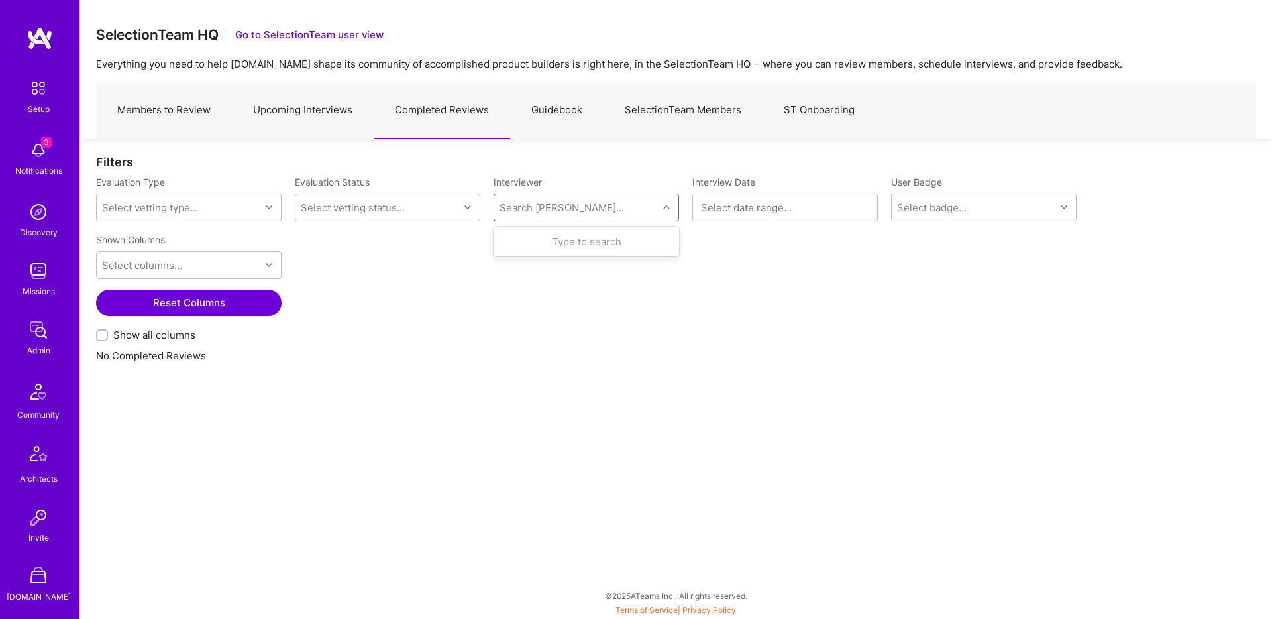
click at [670, 211] on div at bounding box center [668, 207] width 21 height 17
click at [579, 278] on div "Shown Columns Select columns... Reset Columns Show all columns" at bounding box center [676, 288] width 1160 height 121
click at [209, 313] on button "Reset Columns" at bounding box center [189, 303] width 186 height 27
click at [282, 118] on link "Upcoming Interviews" at bounding box center [303, 110] width 142 height 58
click at [172, 109] on link "Members to Review" at bounding box center [164, 110] width 136 height 58
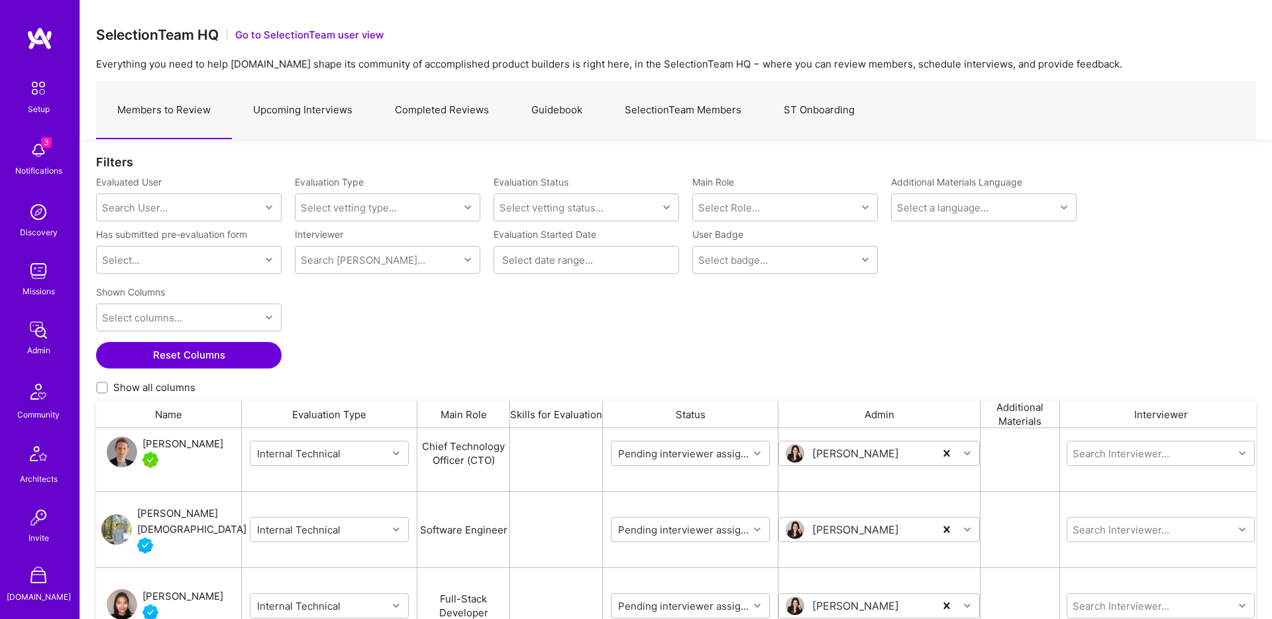
scroll to position [519, 0]
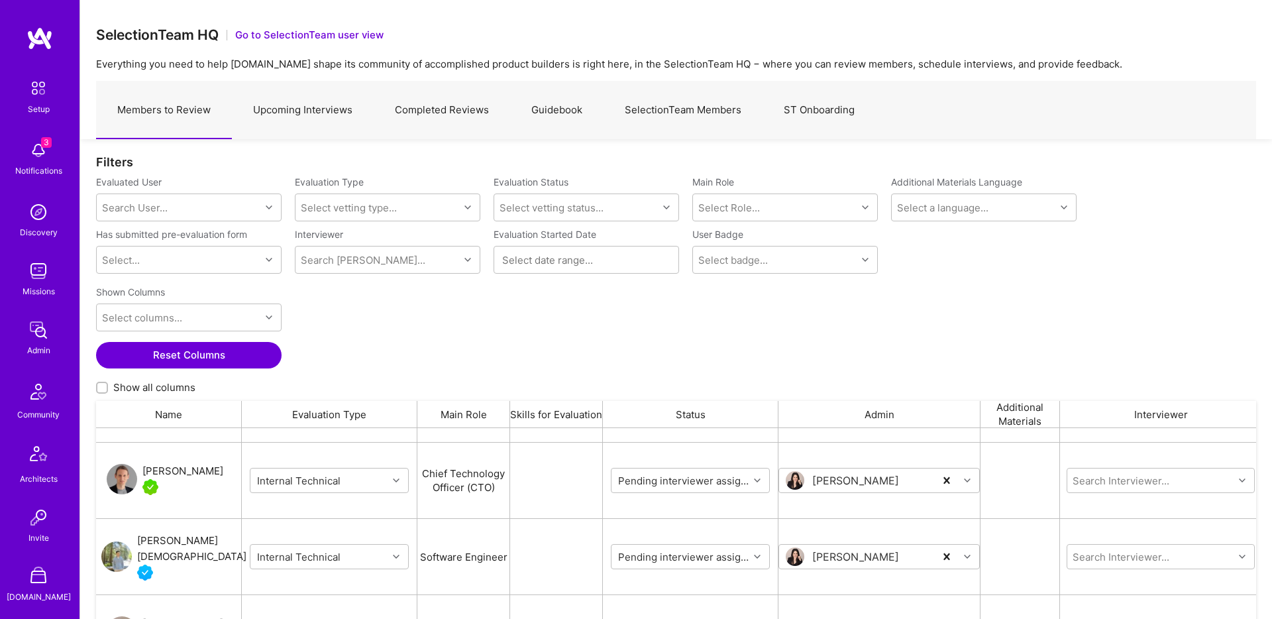
click at [160, 470] on div "[PERSON_NAME]" at bounding box center [182, 471] width 81 height 16
click at [161, 470] on div "[PERSON_NAME]" at bounding box center [182, 471] width 81 height 16
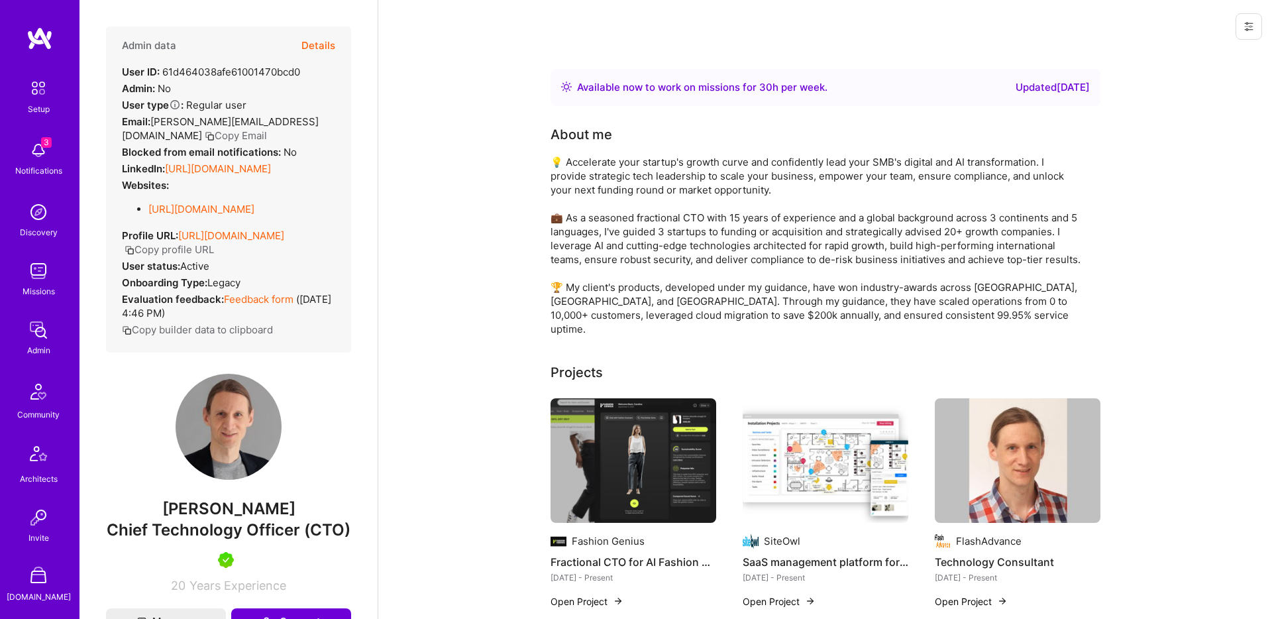
click at [315, 42] on button "Details" at bounding box center [318, 46] width 34 height 38
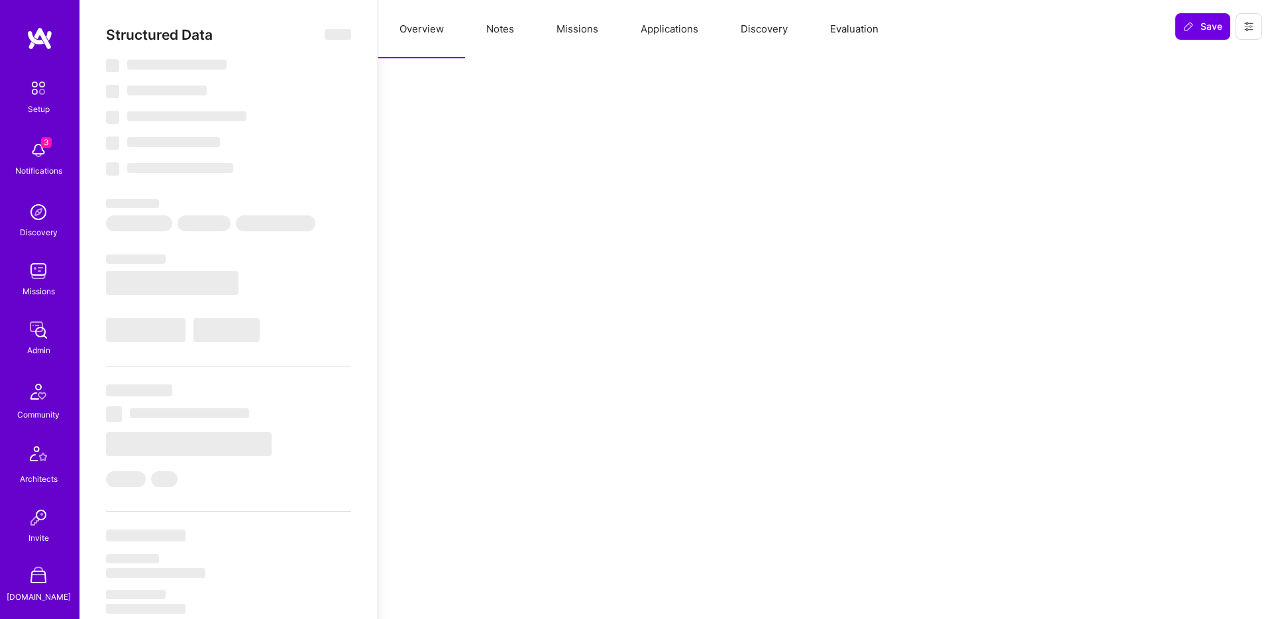
click at [857, 33] on button "Evaluation" at bounding box center [854, 29] width 91 height 58
select select "Right Now"
select select "5"
select select "4"
select select "7"
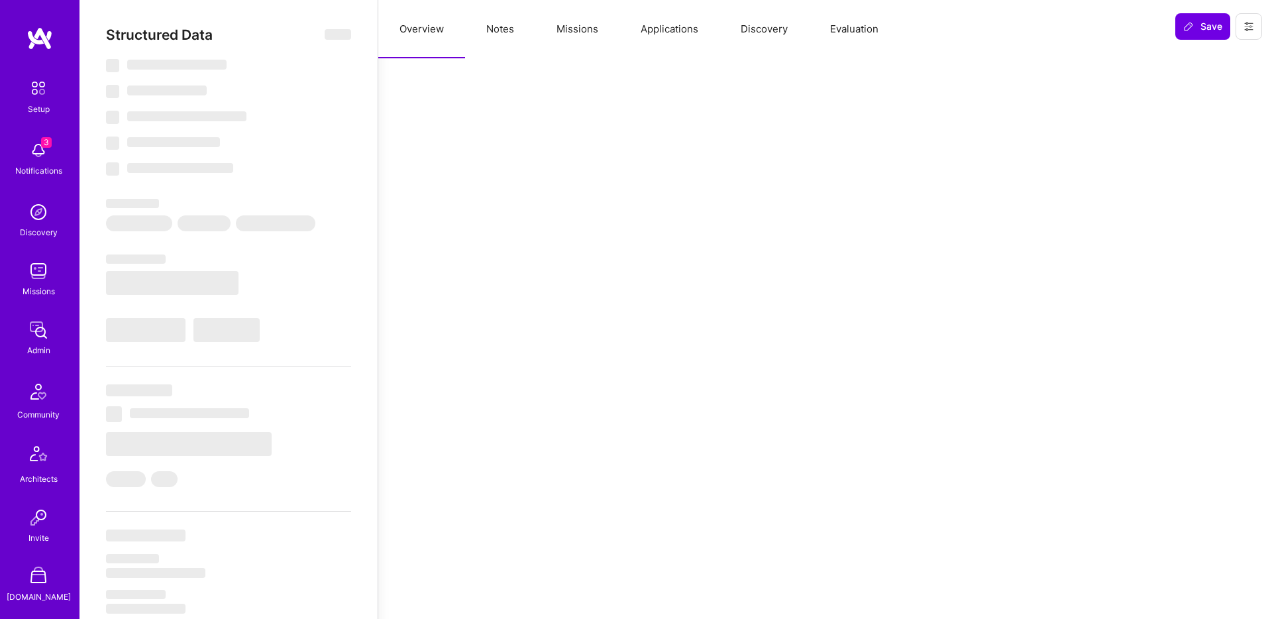
select select "7"
select select "IT"
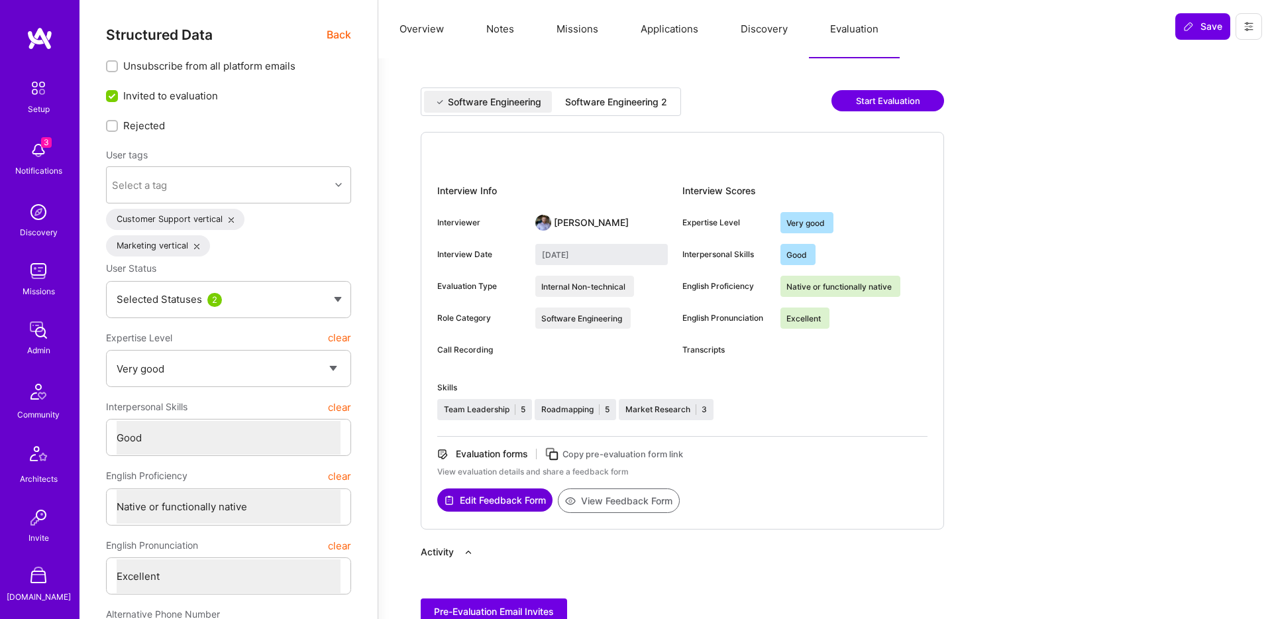
click at [580, 98] on div "Software Engineering 2" at bounding box center [616, 101] width 102 height 13
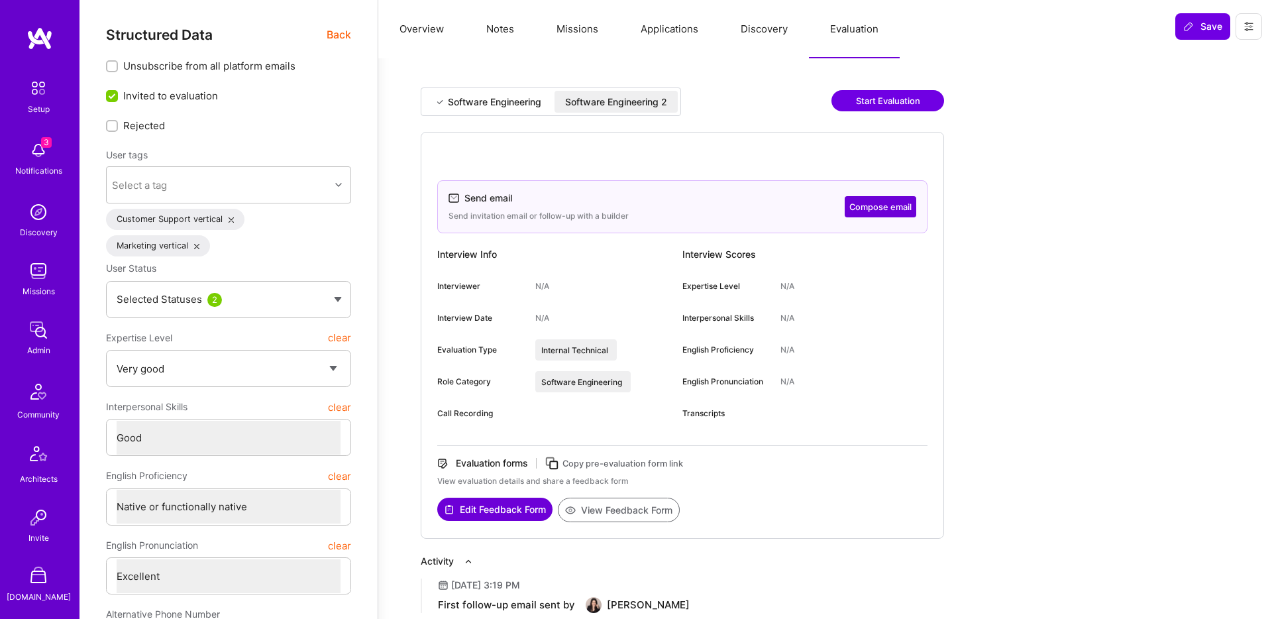
click at [500, 100] on div "Software Engineering" at bounding box center [494, 101] width 93 height 13
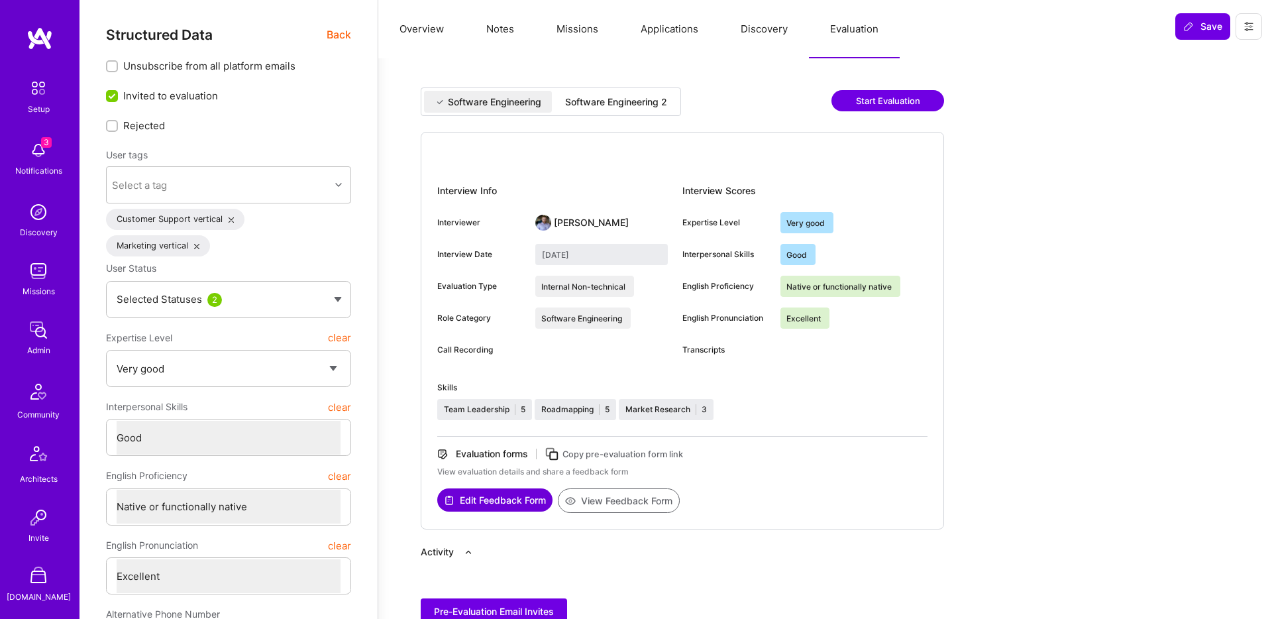
click at [618, 89] on div "Software Engineering Software Engineering 2" at bounding box center [551, 101] width 260 height 28
click at [611, 99] on div "Software Engineering 2" at bounding box center [616, 101] width 102 height 13
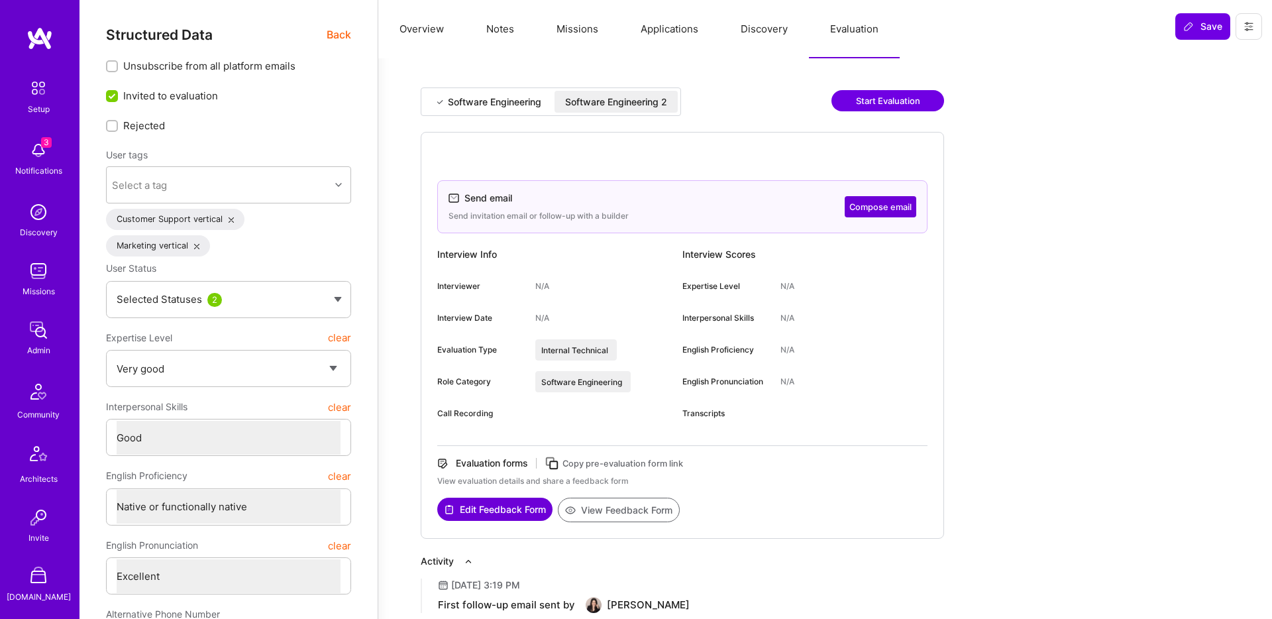
click at [493, 107] on div "Software Engineering" at bounding box center [494, 101] width 93 height 13
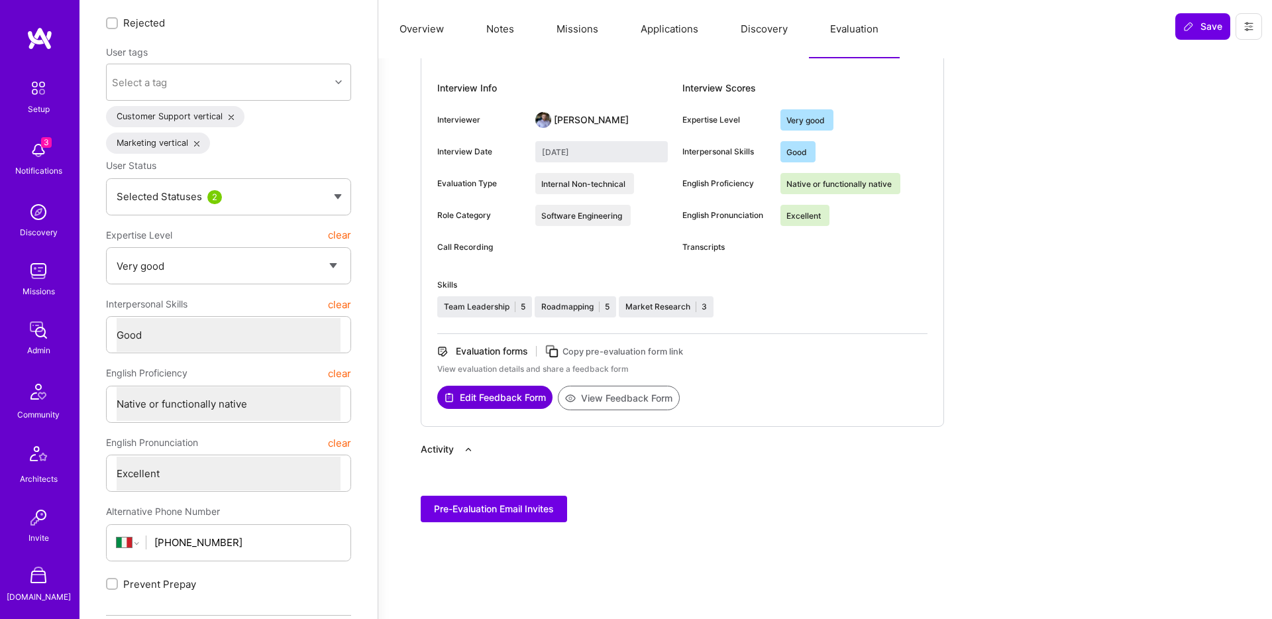
scroll to position [107, 0]
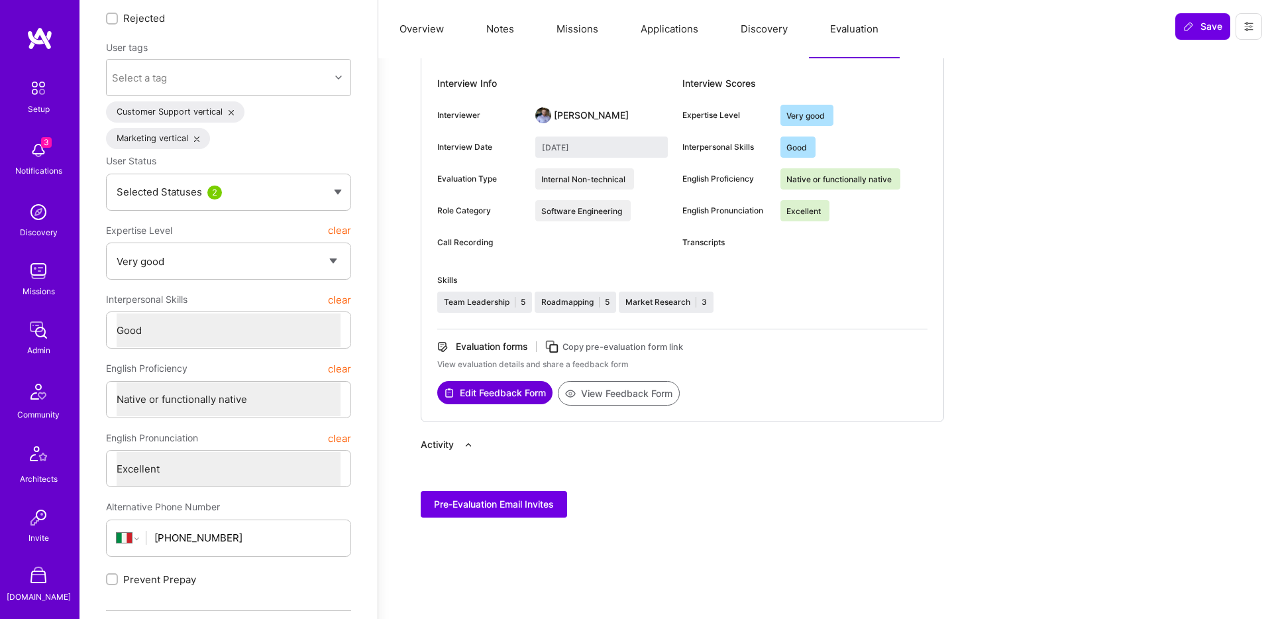
click at [591, 402] on button "View Feedback Form" at bounding box center [619, 393] width 122 height 25
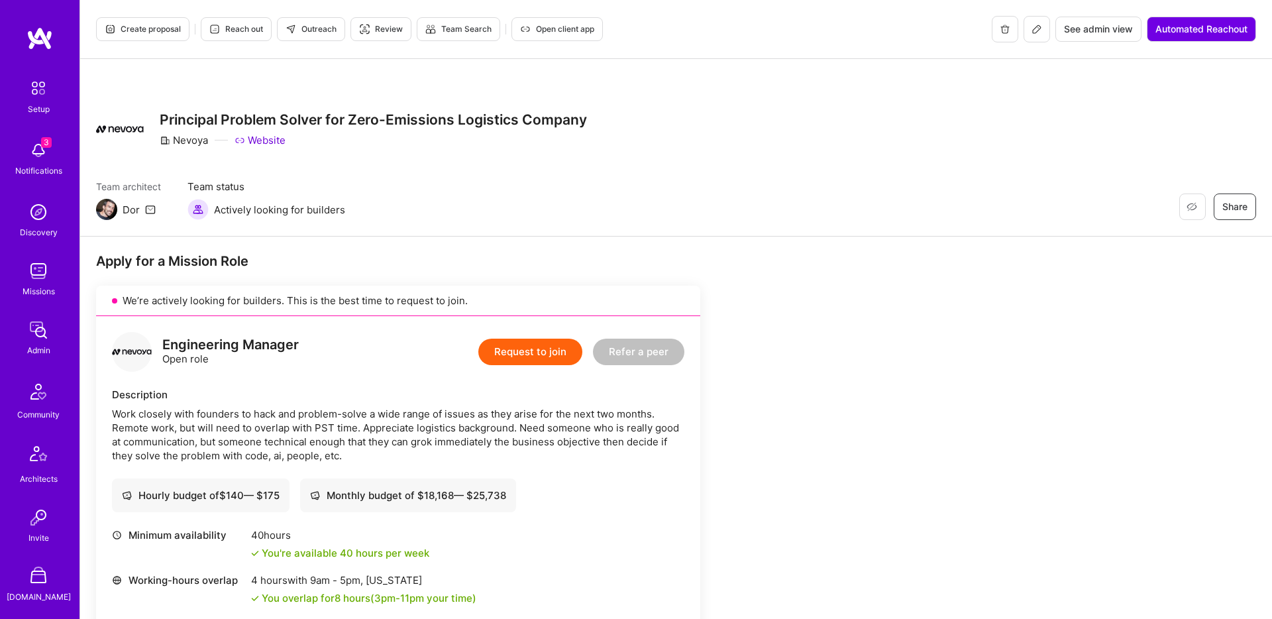
scroll to position [101, 0]
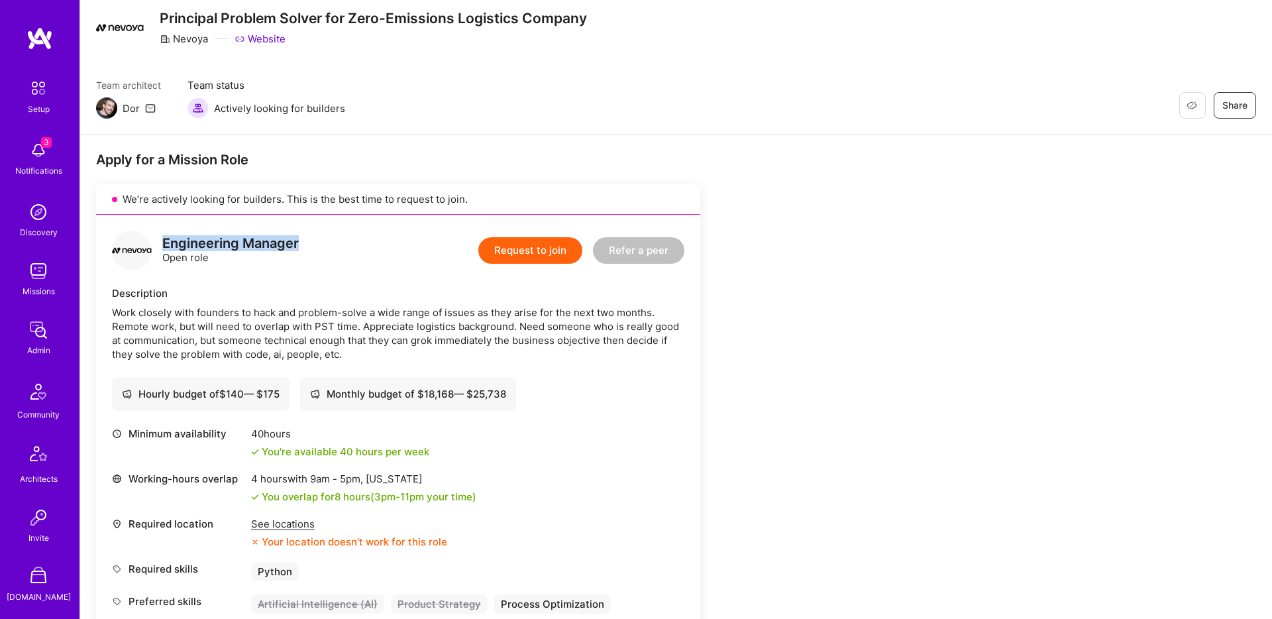
drag, startPoint x: 311, startPoint y: 241, endPoint x: 164, endPoint y: 245, distance: 147.1
click at [164, 245] on div "Engineering Manager Open role Request to join Refer a peer" at bounding box center [398, 251] width 572 height 40
copy div "Engineering Manager"
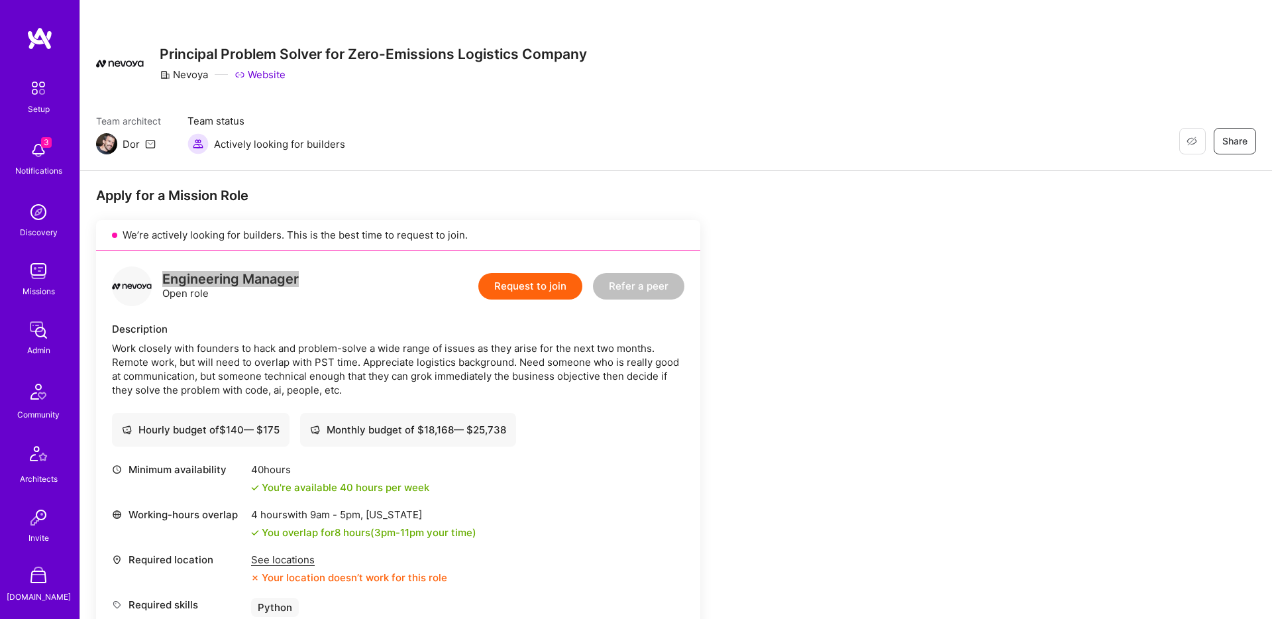
scroll to position [65, 0]
click at [209, 58] on h3 "Principal Problem Solver for Zero-Emissions Logistics Company" at bounding box center [373, 54] width 427 height 17
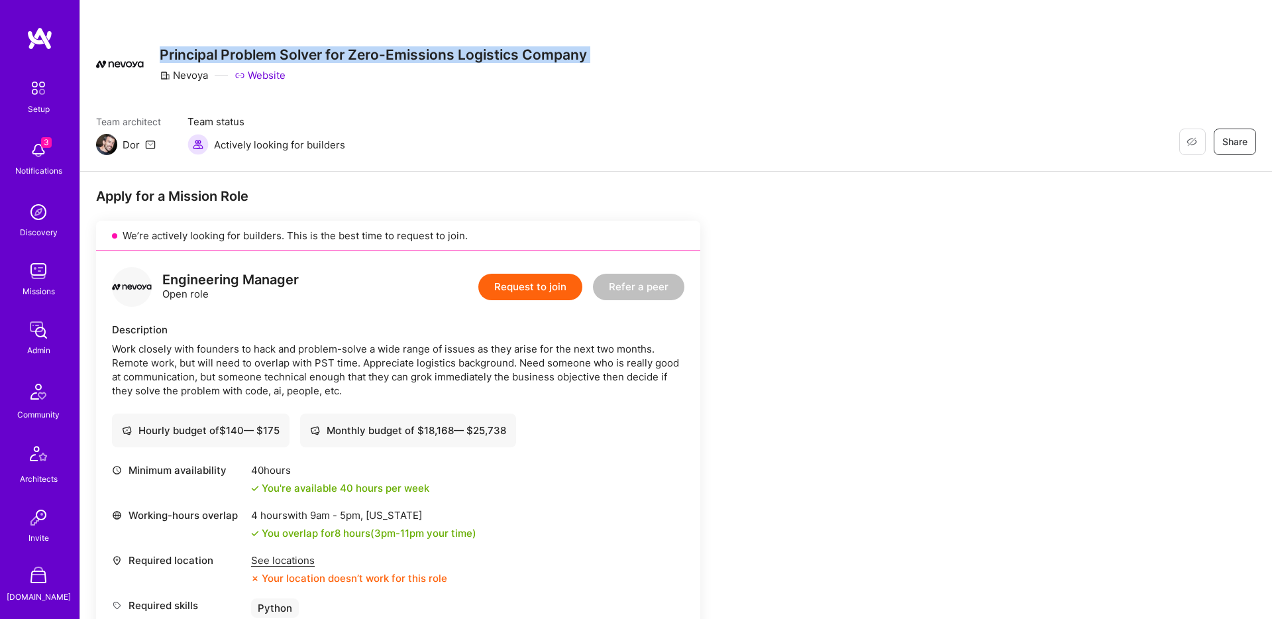
click at [209, 58] on h3 "Principal Problem Solver for Zero-Emissions Logistics Company" at bounding box center [373, 54] width 427 height 17
copy h3 "Principal Problem Solver for Zero-Emissions Logistics Company"
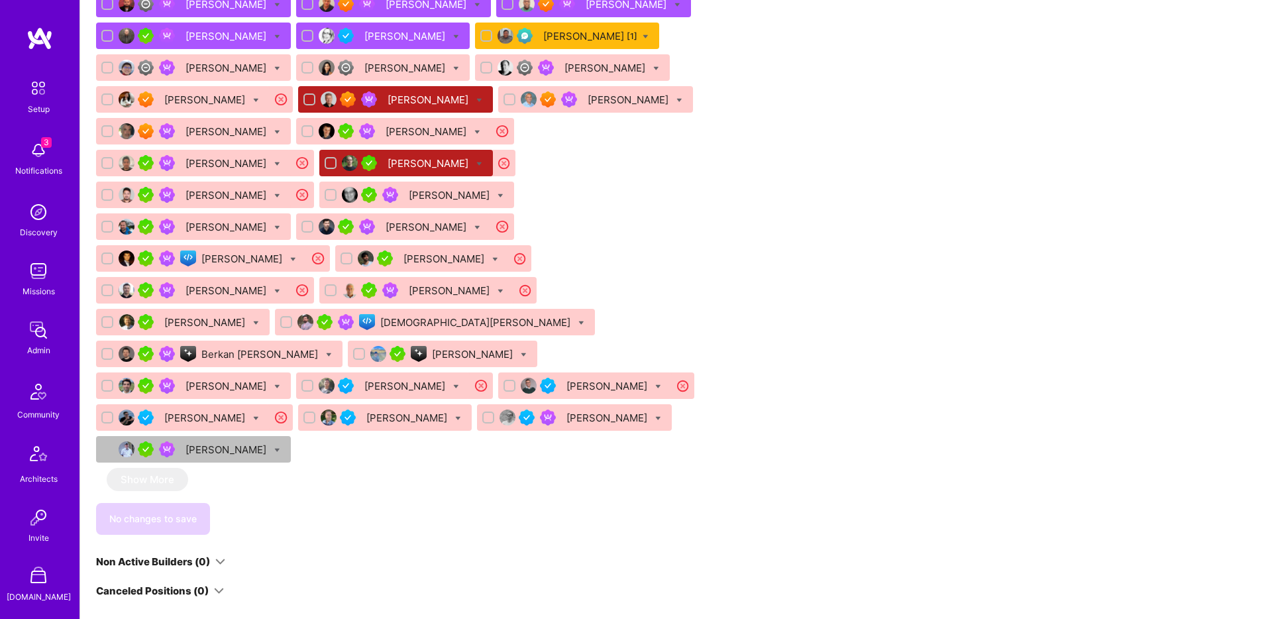
scroll to position [1394, 0]
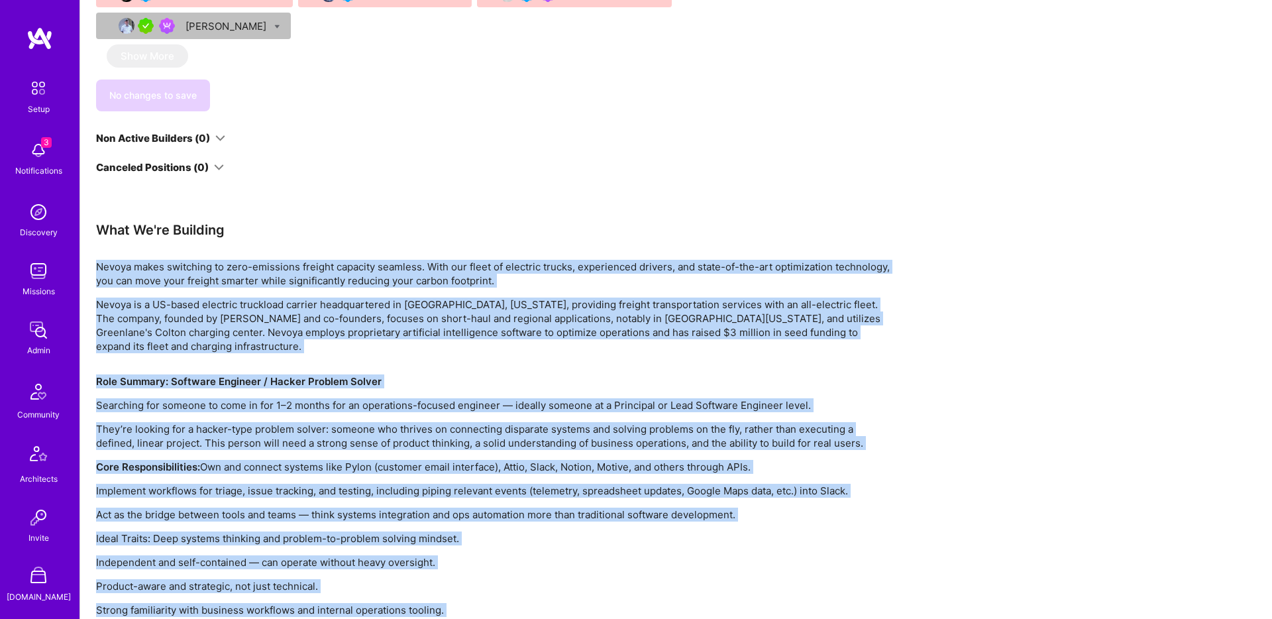
drag, startPoint x: 790, startPoint y: 570, endPoint x: 96, endPoint y: 200, distance: 786.7
copy div "Nevoya makes switching to zero-emissions freight capacity seamless. With our fl…"
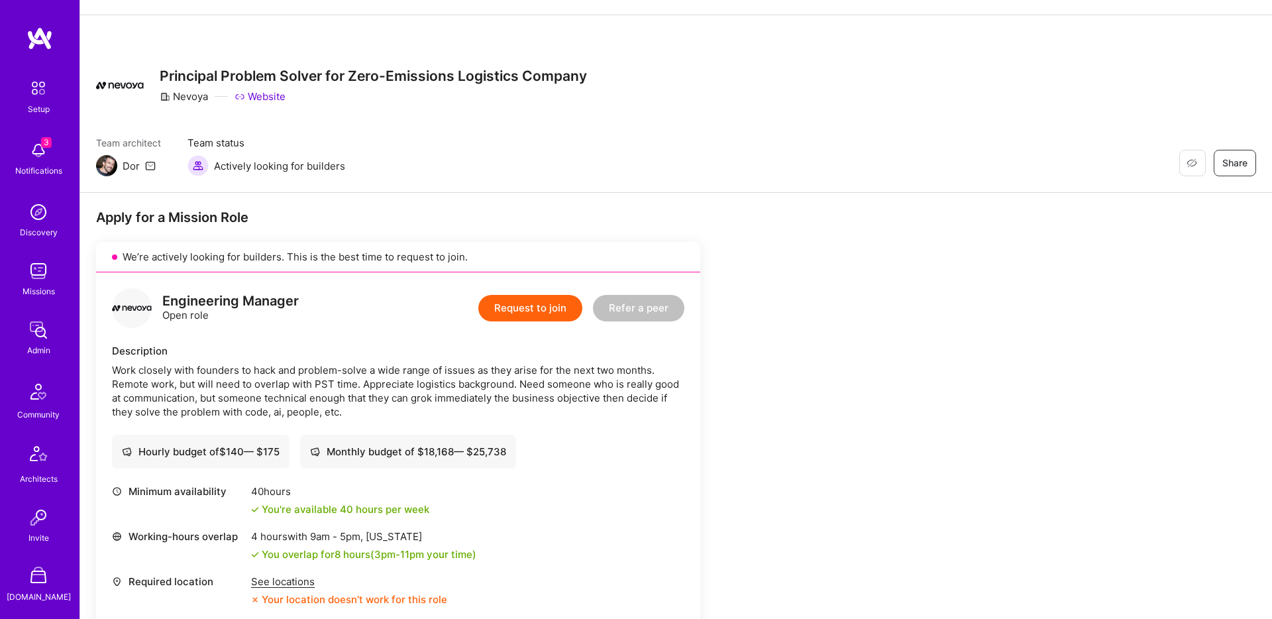
scroll to position [0, 0]
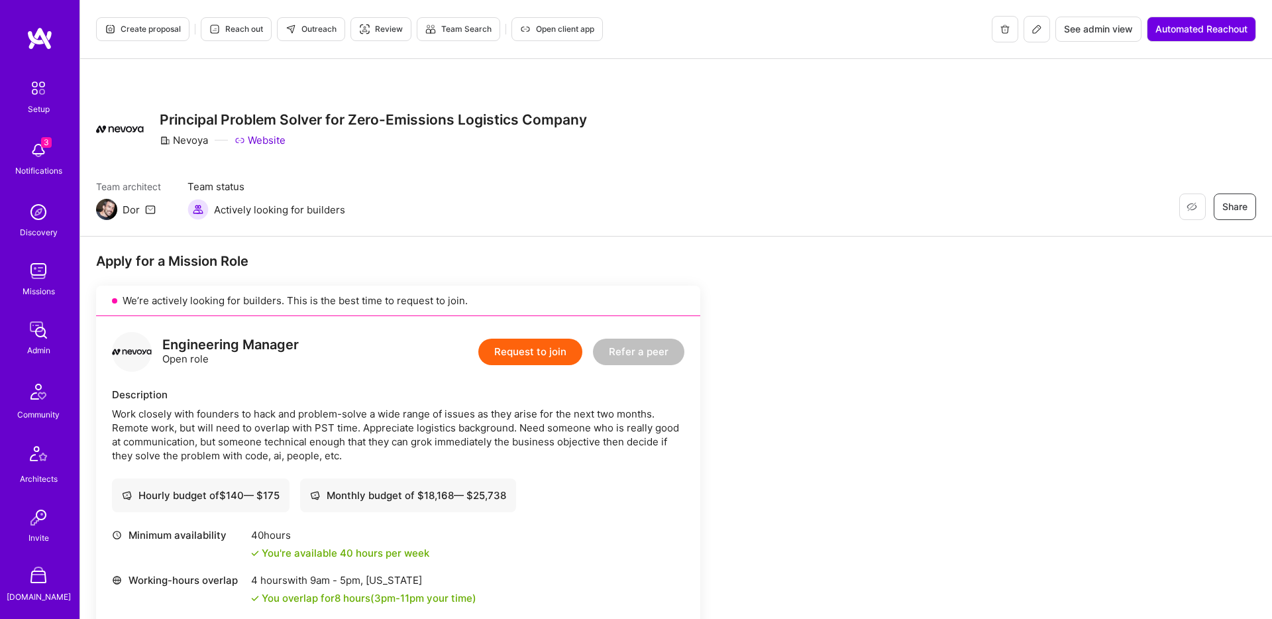
click at [186, 139] on div "Nevoya" at bounding box center [184, 140] width 48 height 14
copy div "Nevoya"
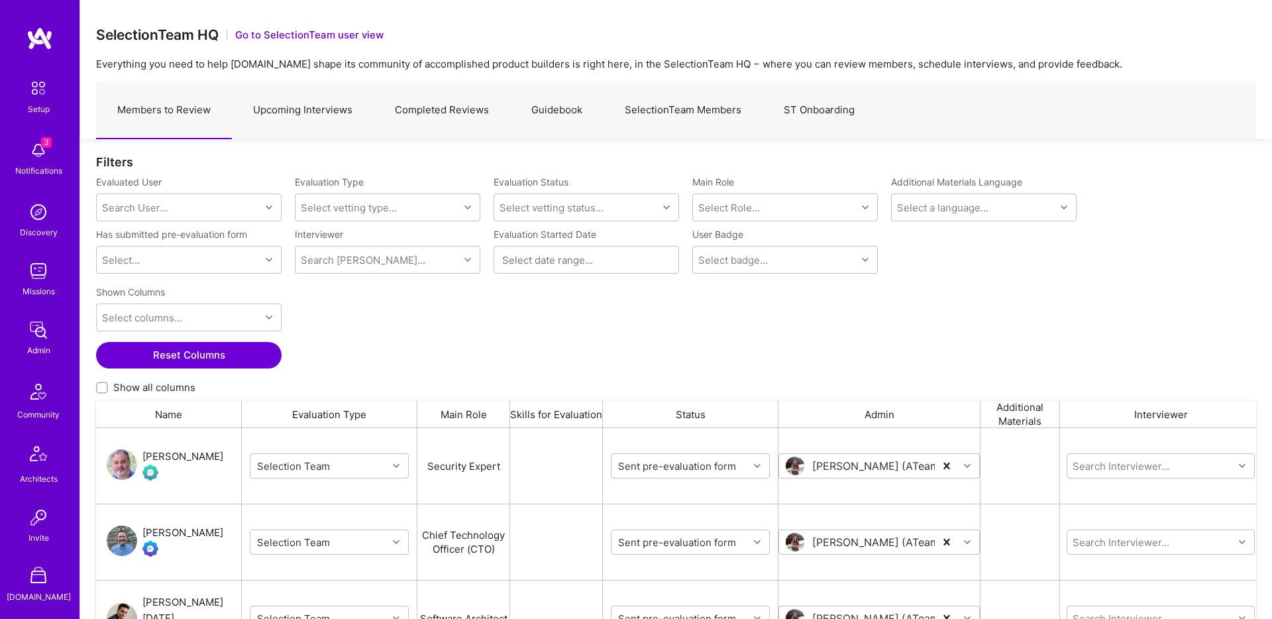
scroll to position [480, 1160]
